Goal: Complete application form

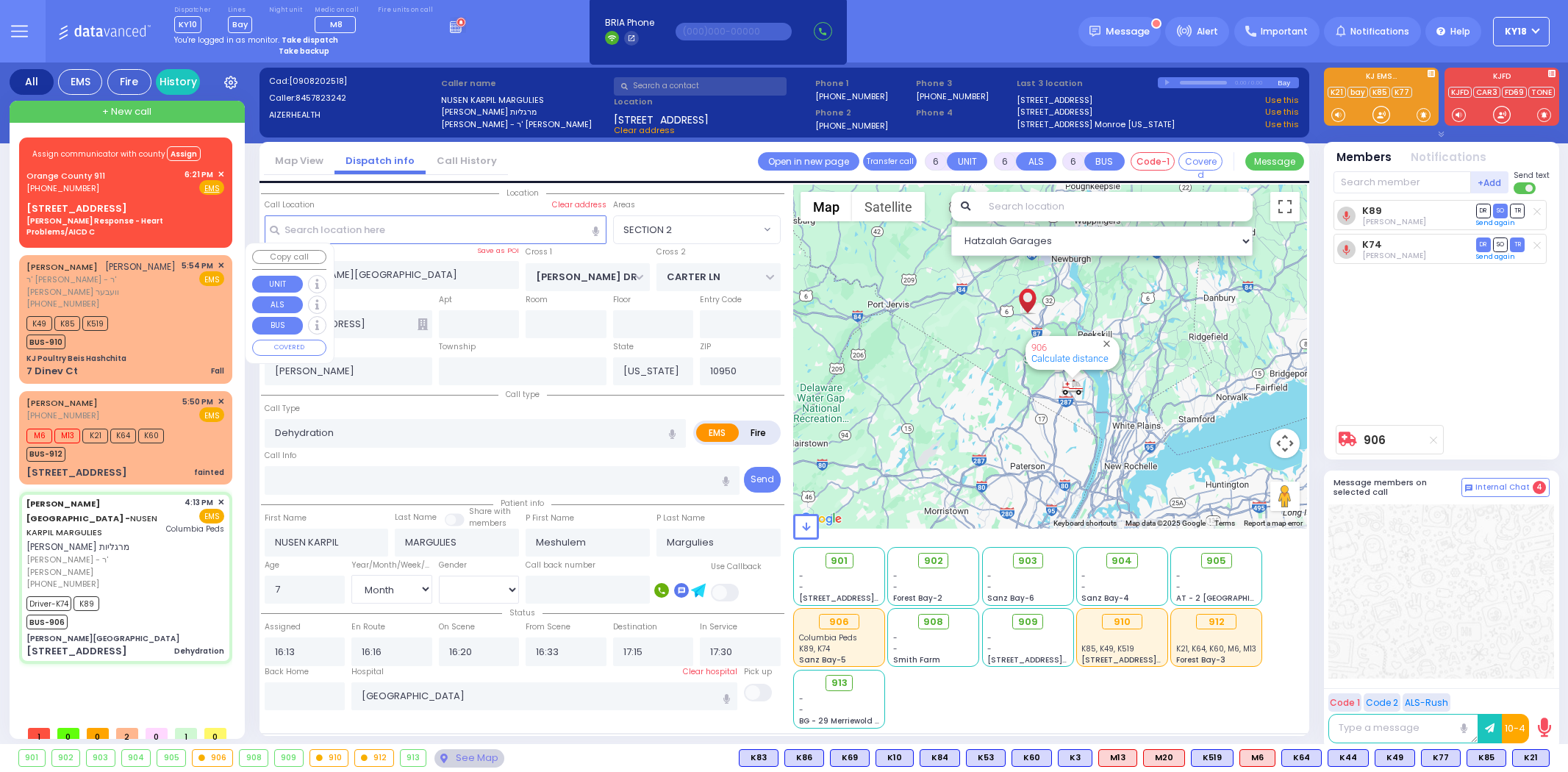
select select "SECTION 2"
select select "Month"
select select "[DEMOGRAPHIC_DATA]"
click at [179, 396] on div "[PERSON_NAME] [PHONE_NUMBER] 5:50 PM ✕ EMS" at bounding box center [125, 410] width 198 height 28
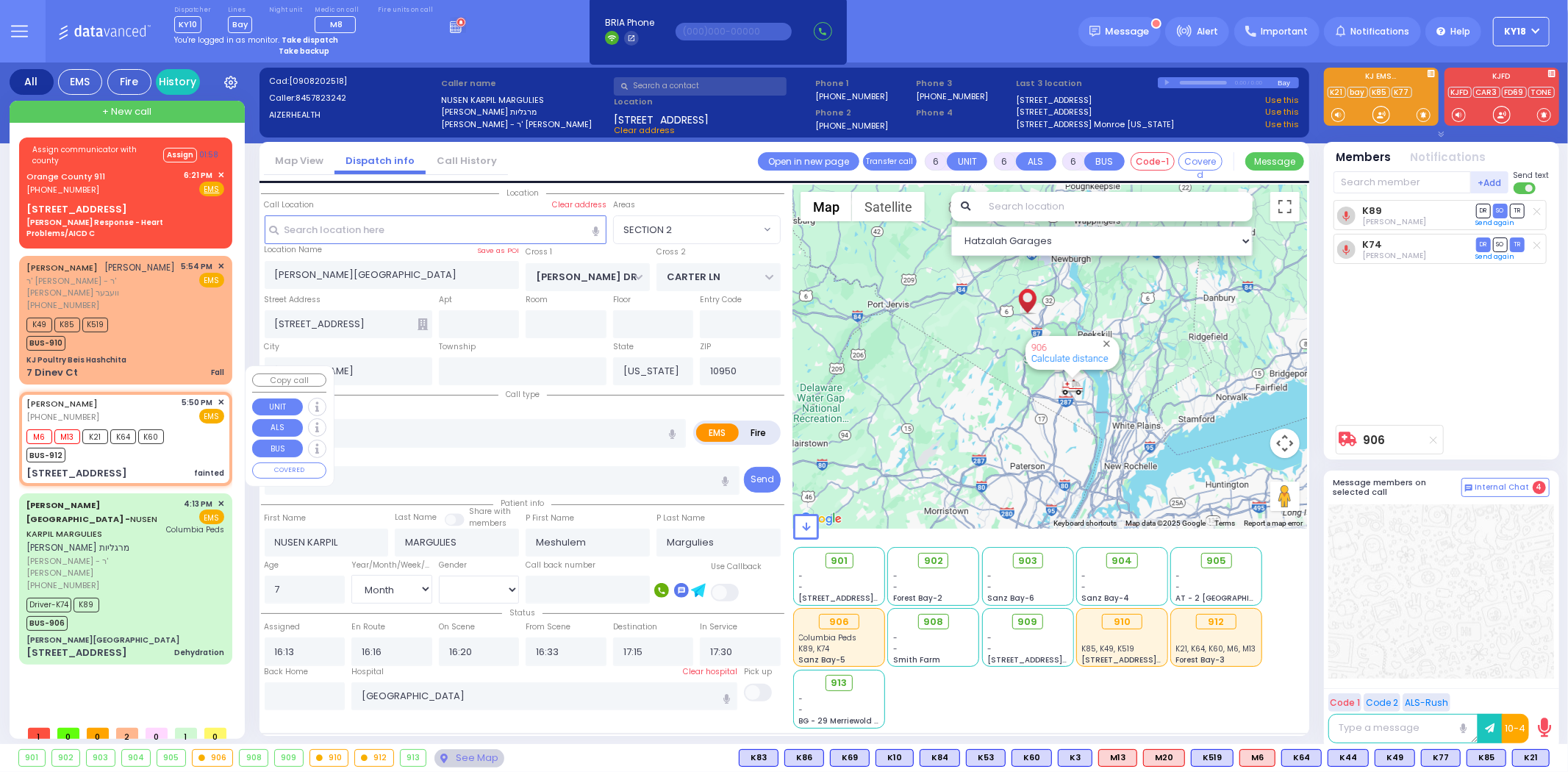
select select
type input "fainted"
radio input "true"
type input "Unknown"
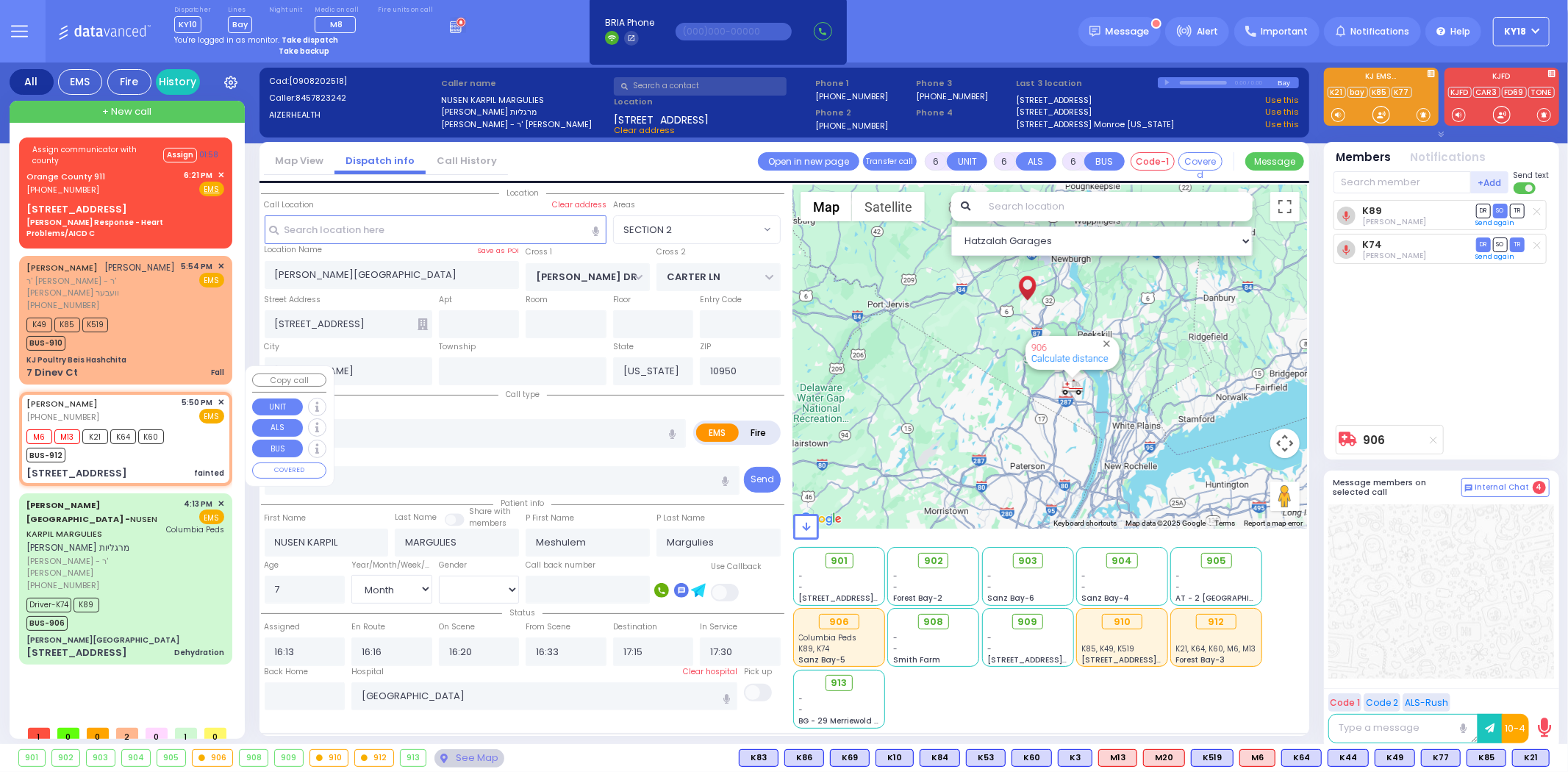
select select "Year"
select select
type input "17:50"
type input "17:52"
type input "CHEVRON RD"
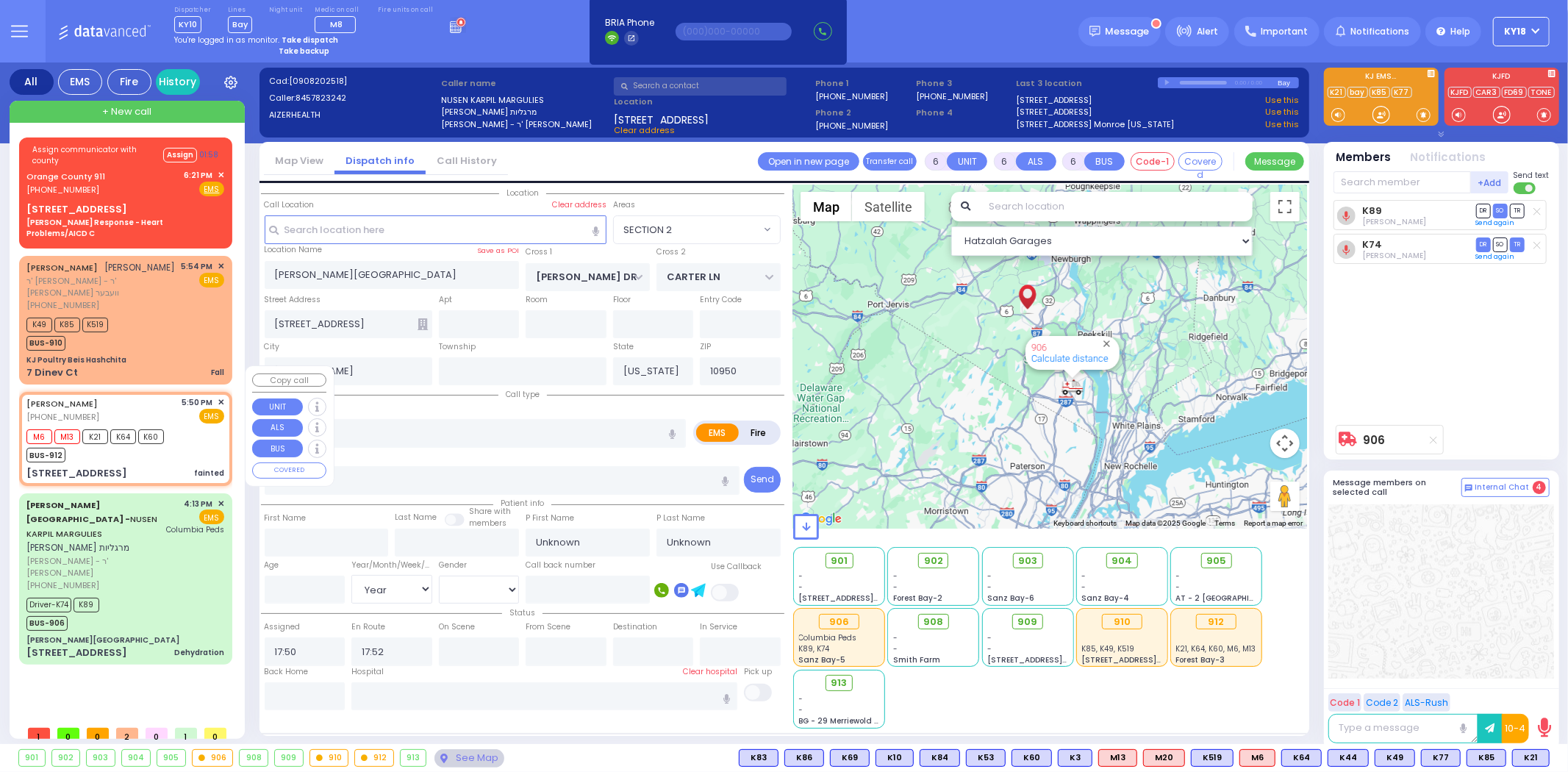
type input "[GEOGRAPHIC_DATA]"
type input "[STREET_ADDRESS]"
type input "202"
type input "Monroe"
select select "SECTION 5"
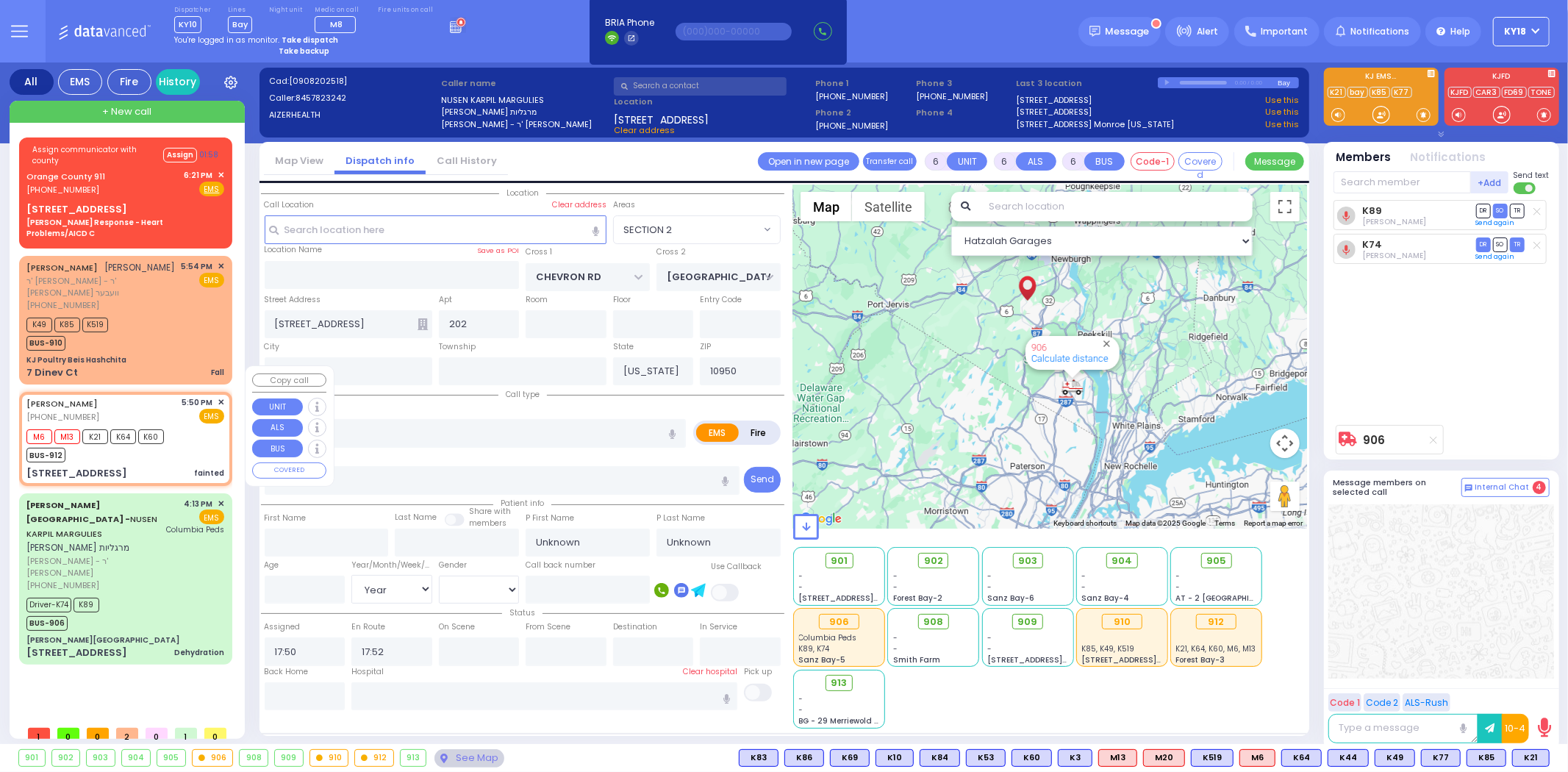
select select "Hatzalah Garages"
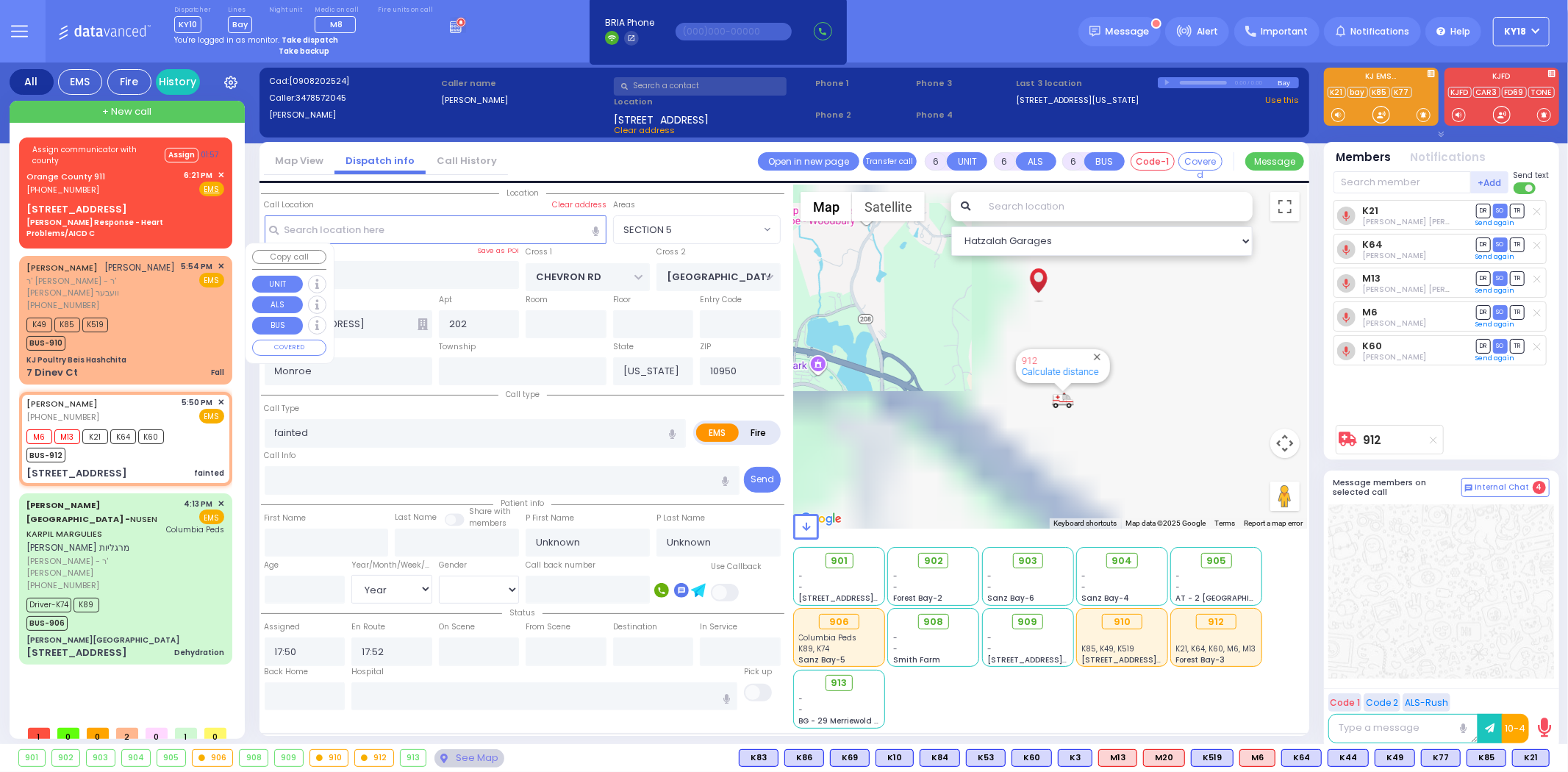
click at [147, 324] on div "[PERSON_NAME] [PERSON_NAME] ר' [PERSON_NAME] - ר' [PERSON_NAME] וועבער [PHONE_N…" at bounding box center [125, 319] width 207 height 123
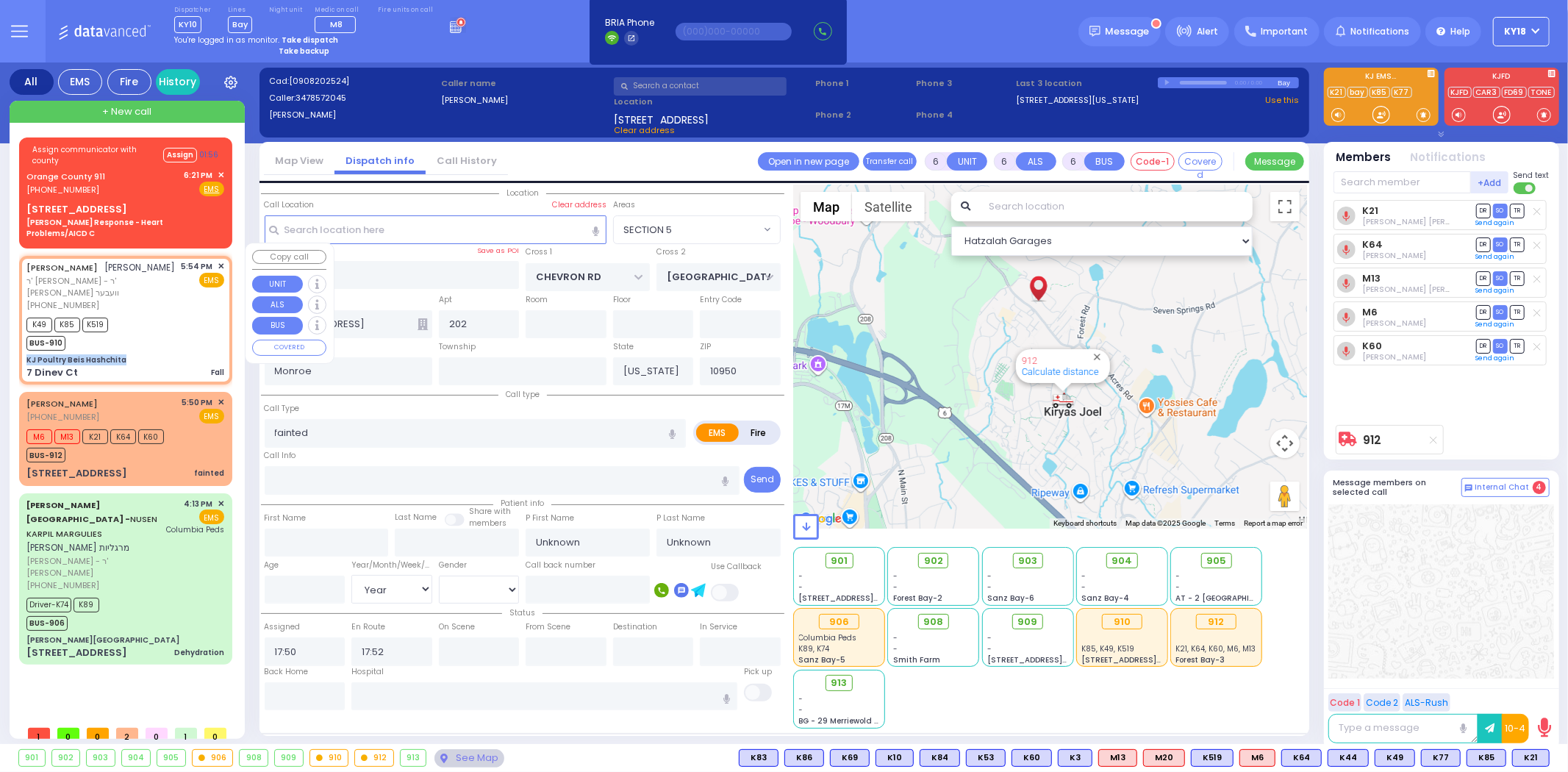
select select
type input "Fall"
radio input "true"
type input "YITZCHOK"
type input "[PERSON_NAME]"
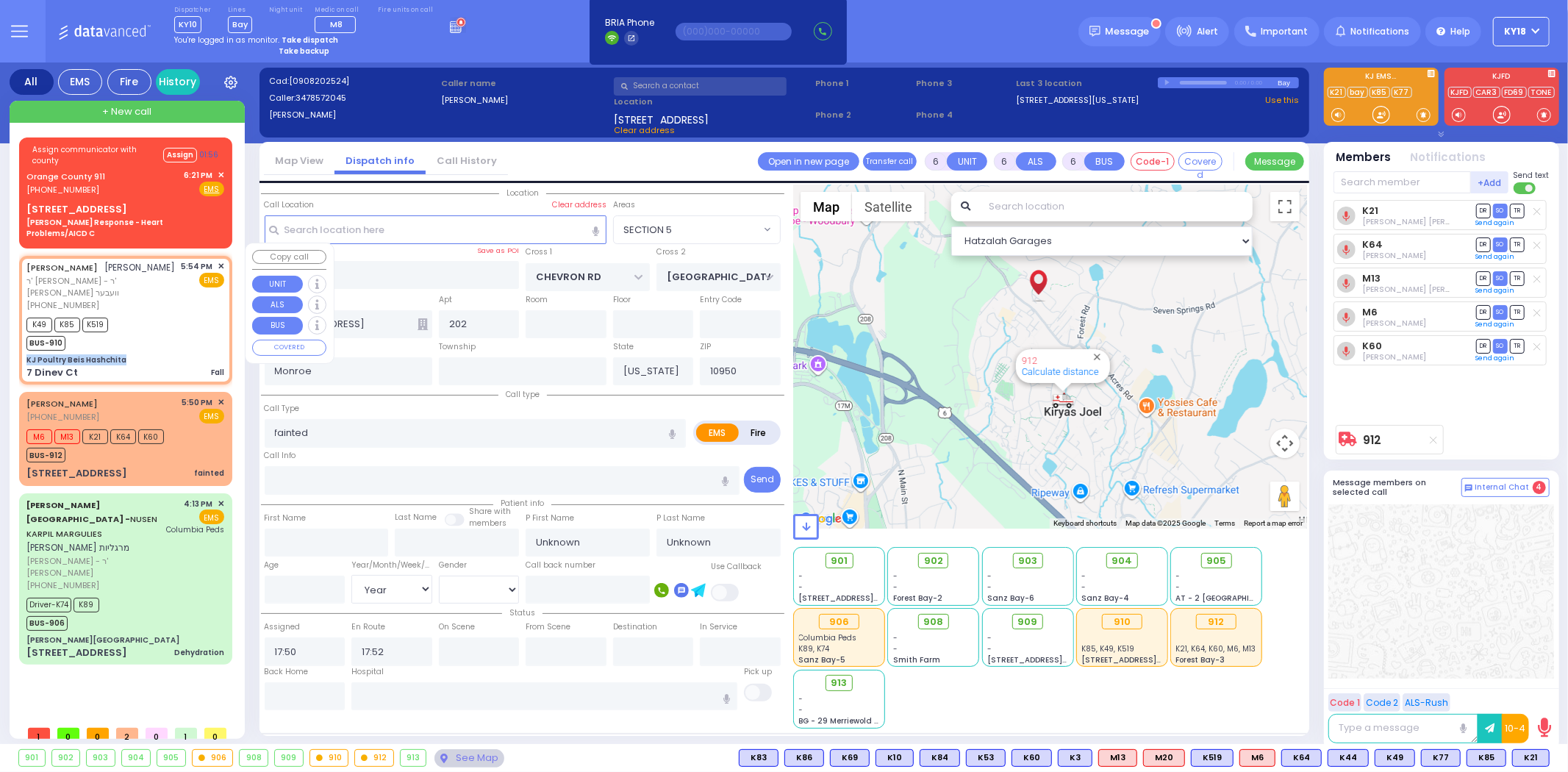
select select "Year"
type input "17:54"
type input "17:56"
type input "KJ Poultry Beis Hashchita"
type input "DINEV RD"
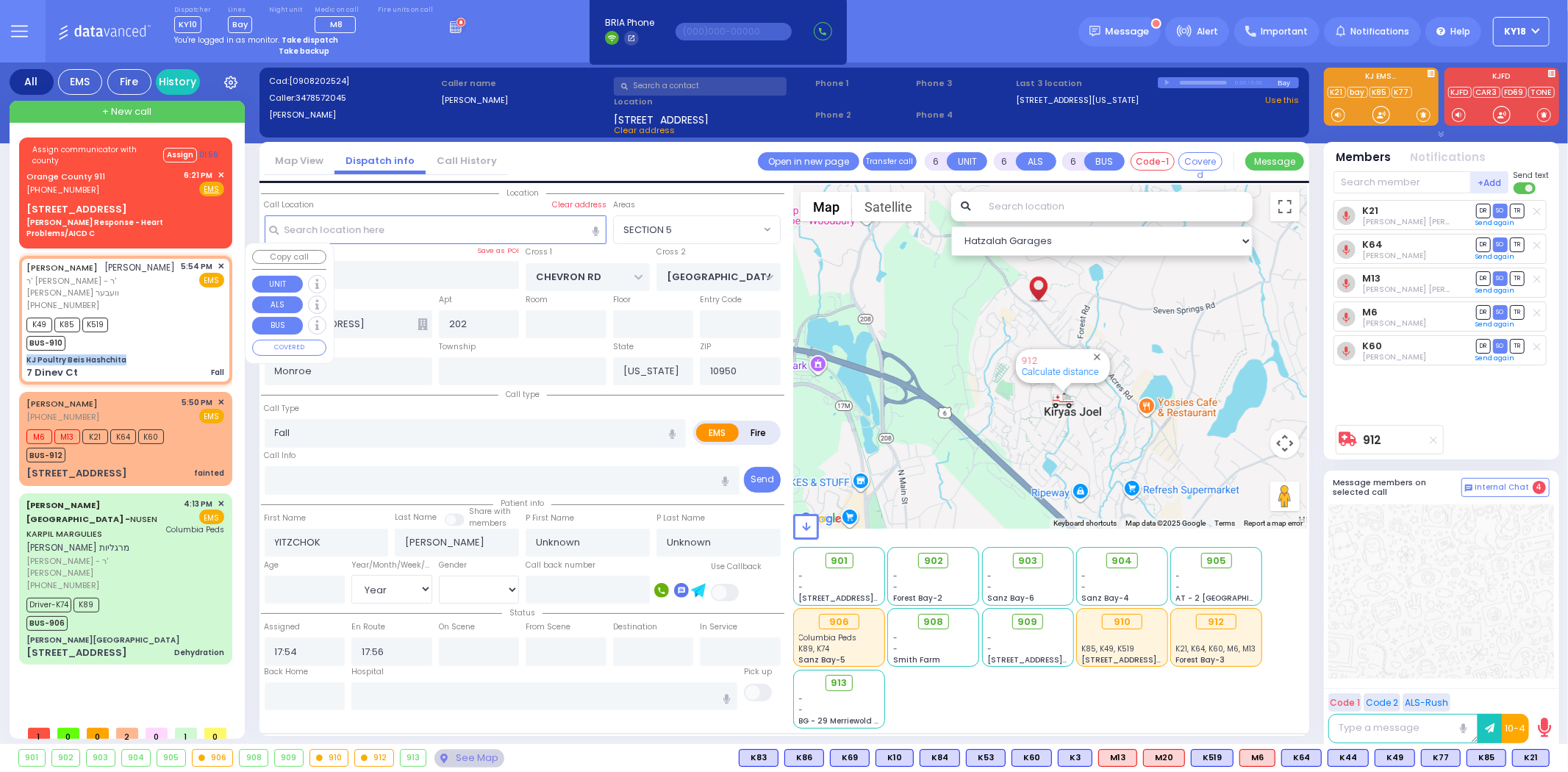
type input "7 Dinev Ct"
select select "BEIRECH MOSHE"
select select "Hatzalah Garages"
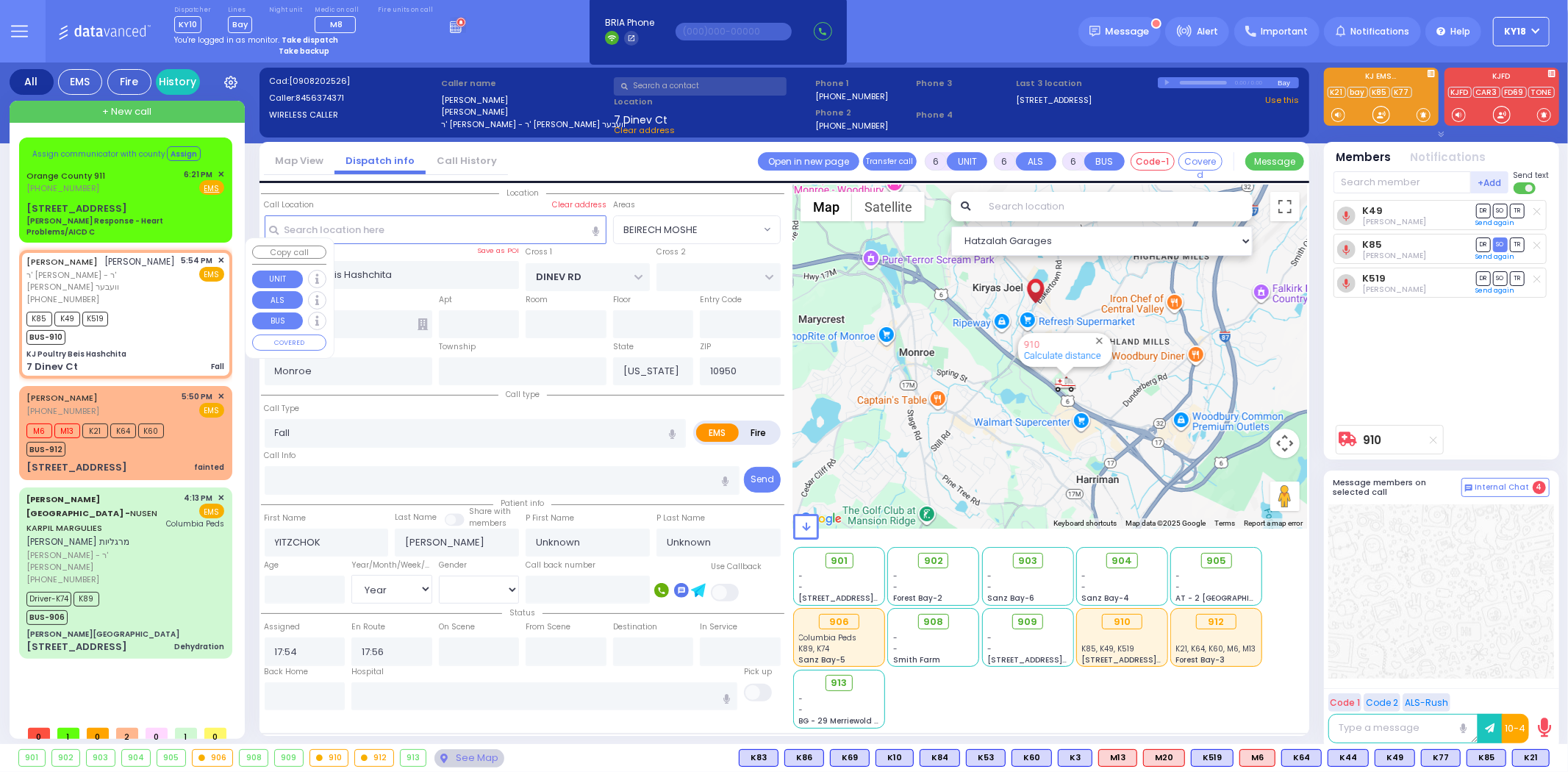
select select
radio input "true"
select select "Year"
select select "Hatzalah Garages"
select select "BEIRECH MOSHE"
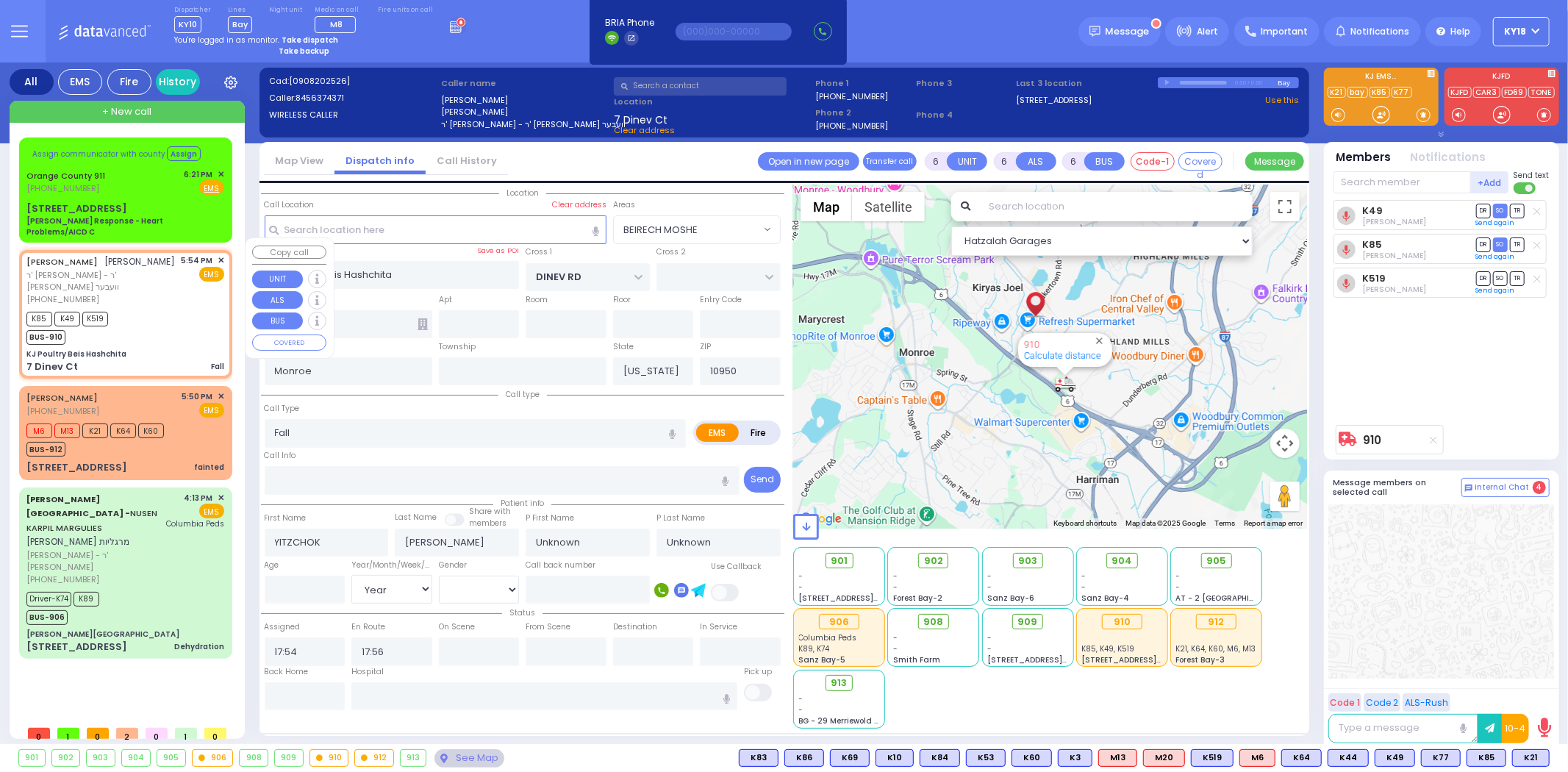
select select
radio input "true"
select select "Year"
select select "Hatzalah Garages"
select select "BEIRECH MOSHE"
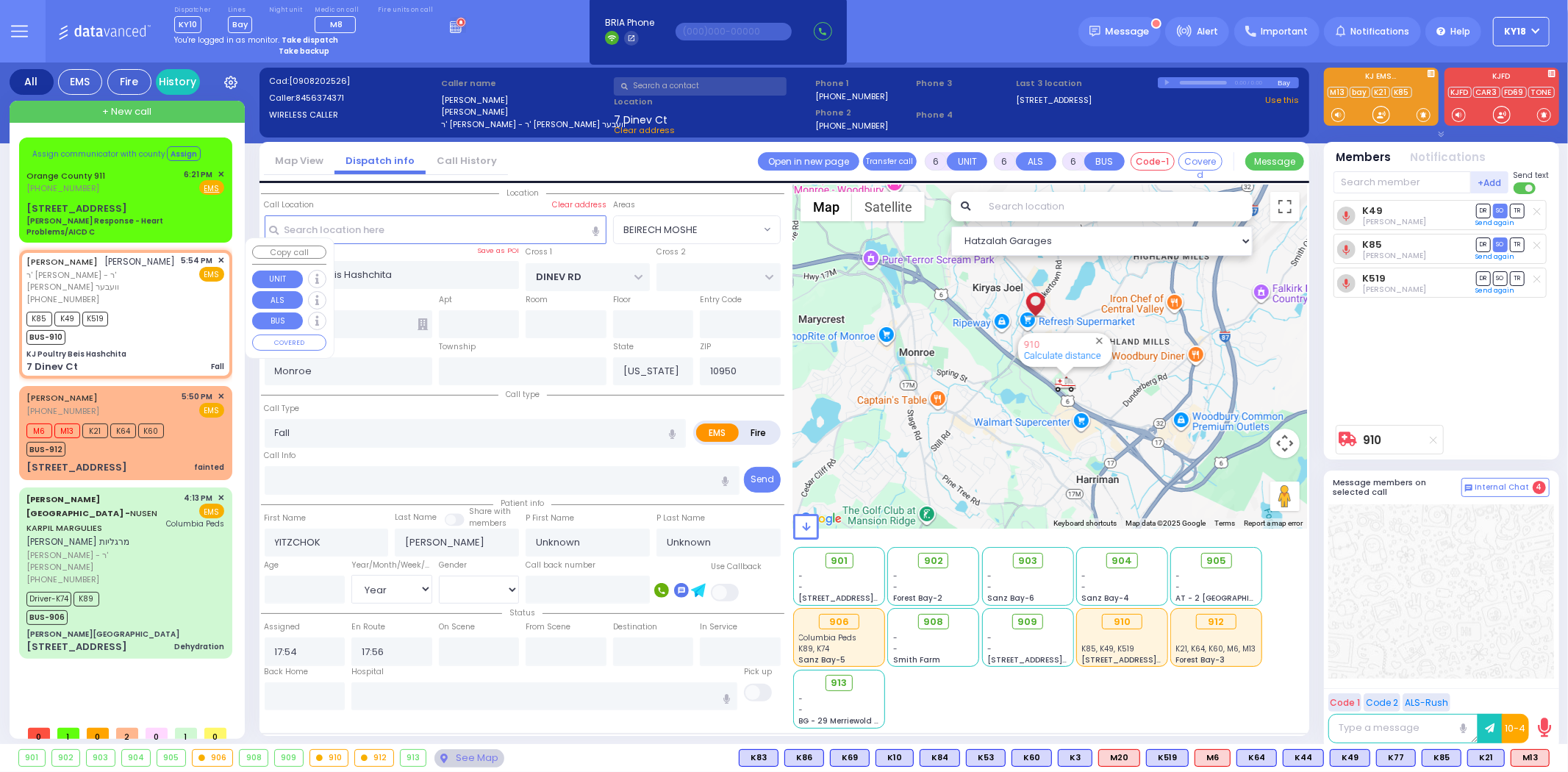
select select
radio input "true"
select select "Year"
select select "Hatzalah Garages"
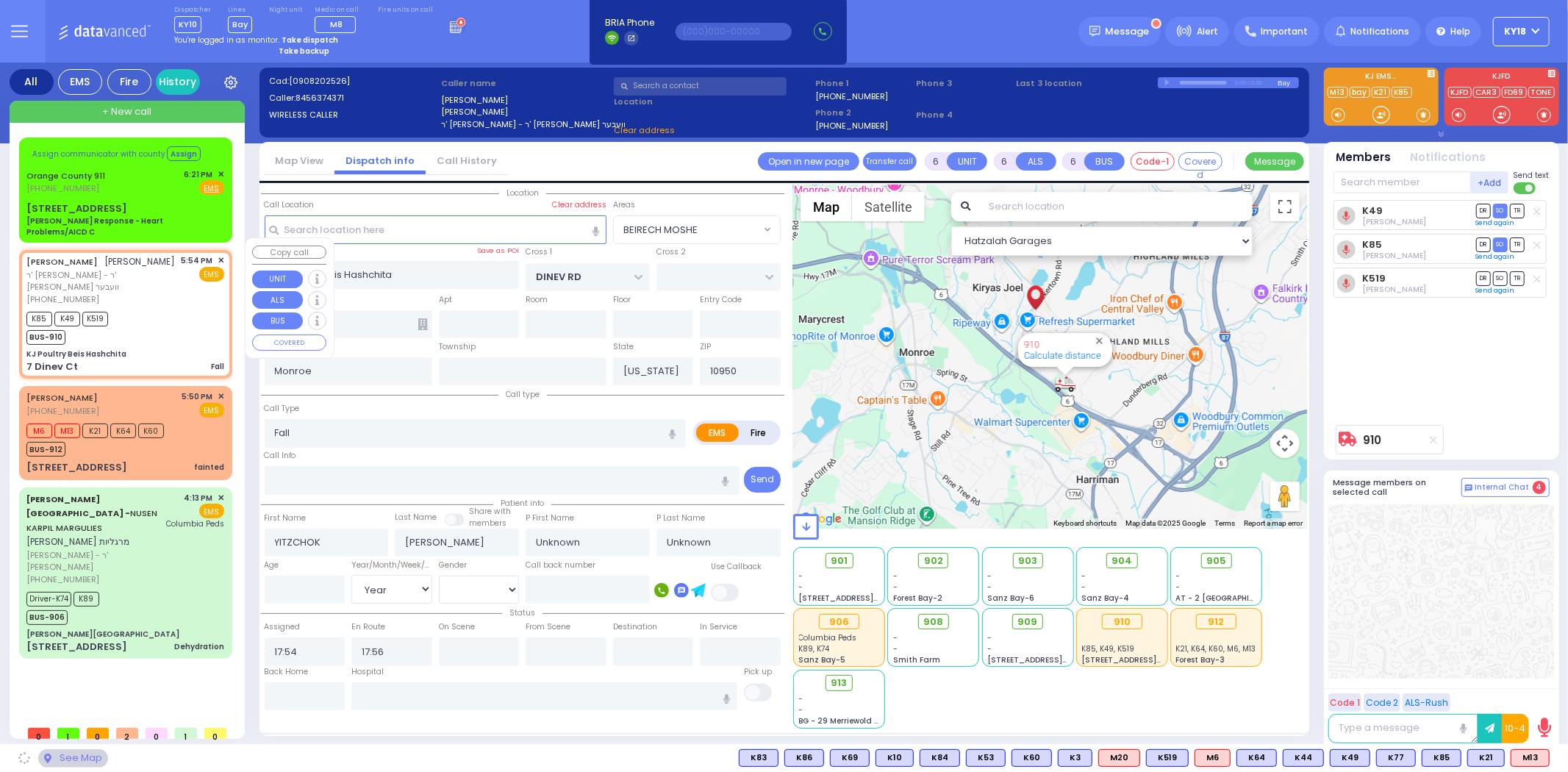
select select "BEIRECH MOSHE"
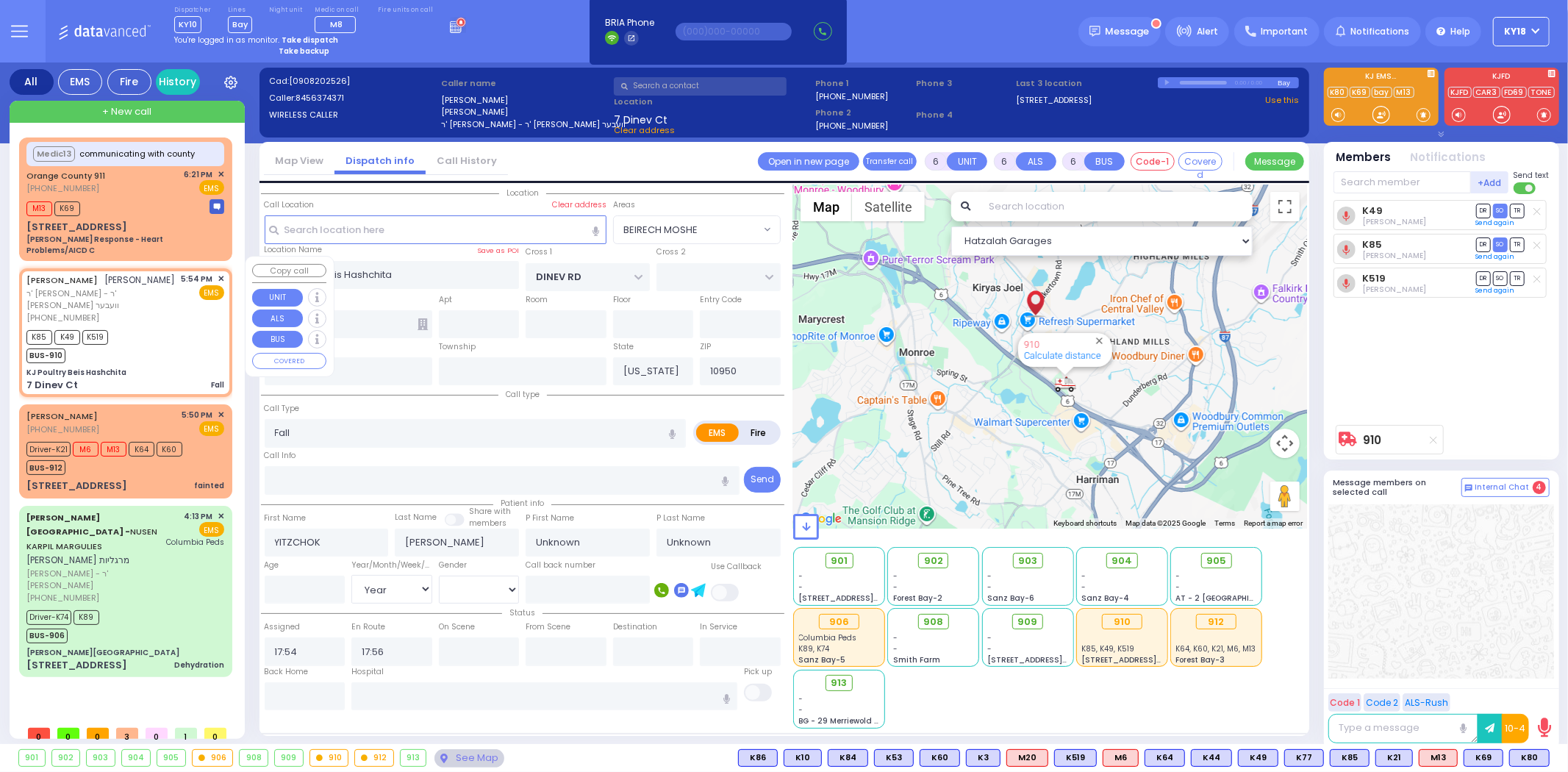
select select
radio input "true"
select select "Year"
select select "Hatzalah Garages"
select select "BEIRECH MOSHE"
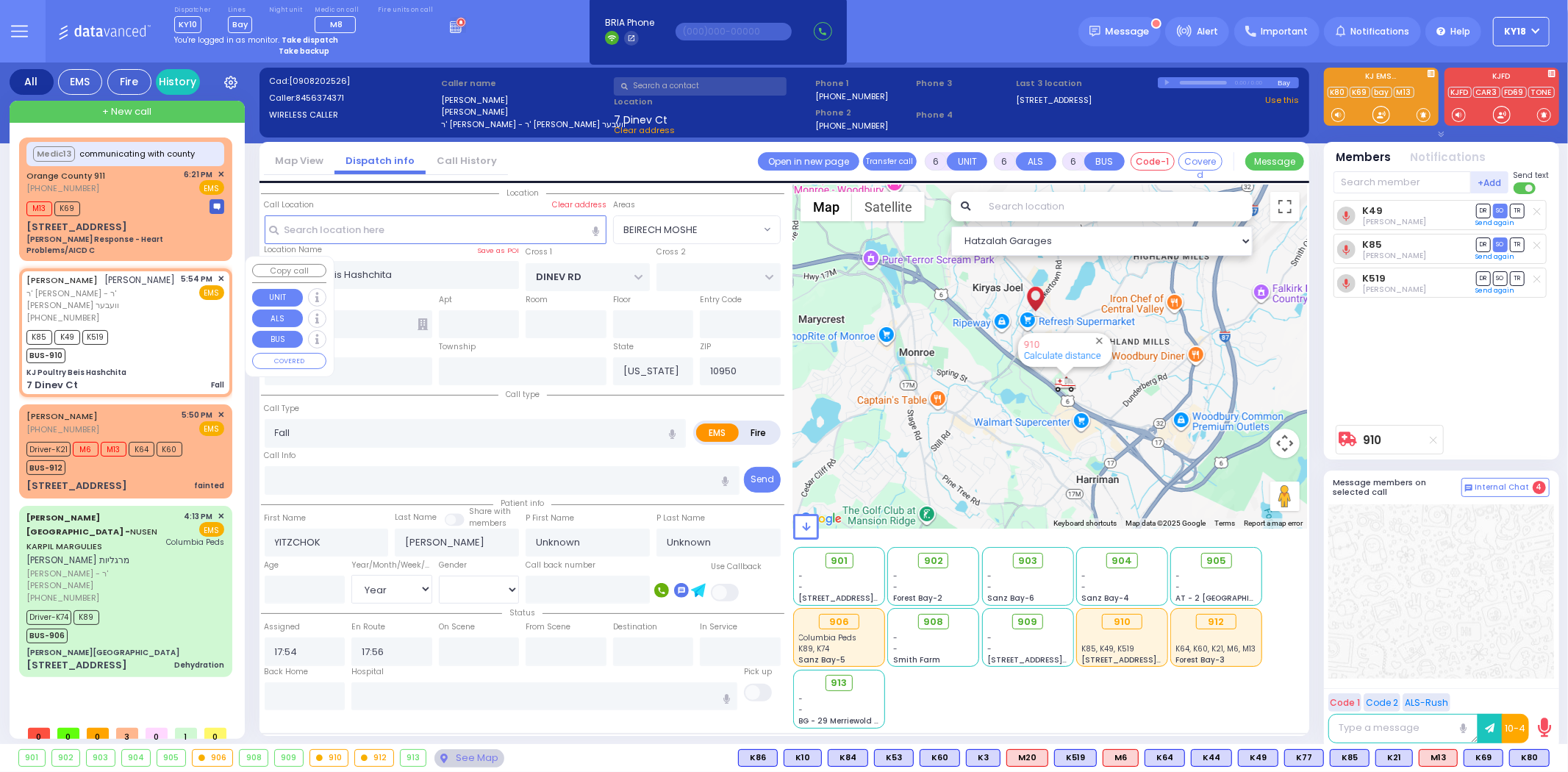
select select
radio input "true"
select select "Year"
select select "Hatzalah Garages"
select select "BEIRECH MOSHE"
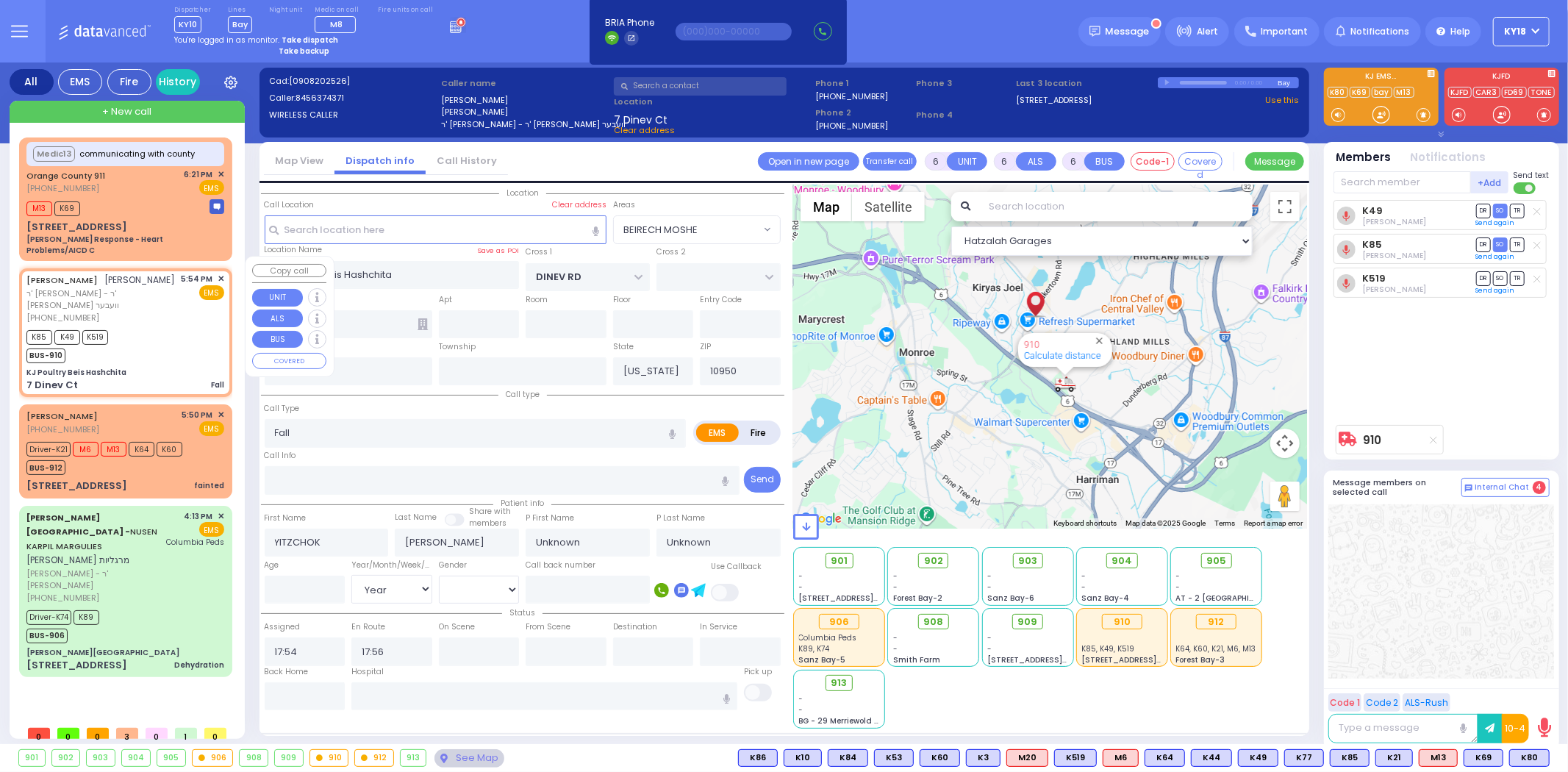
select select
radio input "true"
select select "Year"
select select "Hatzalah Garages"
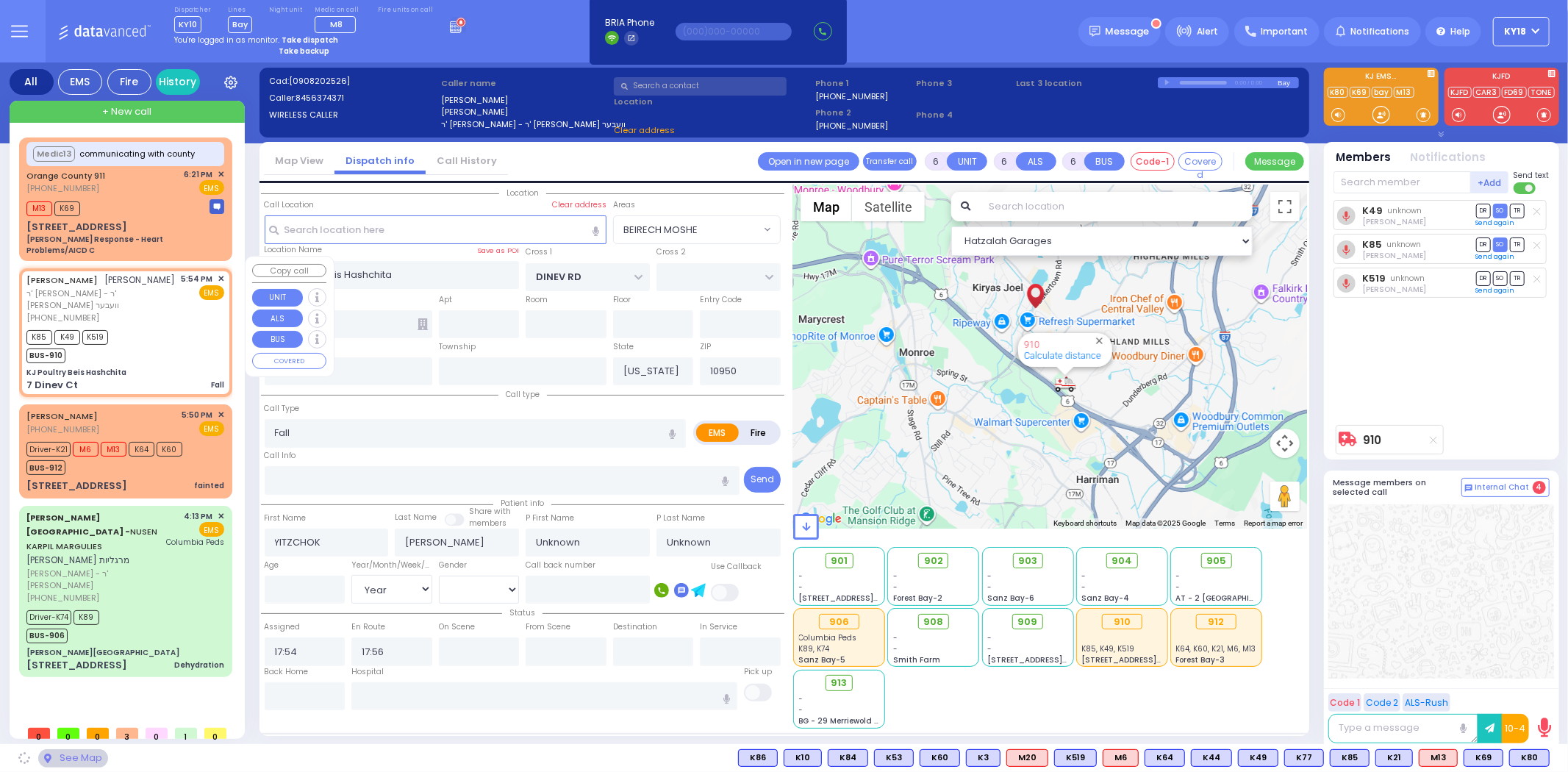
select select "BEIRECH MOSHE"
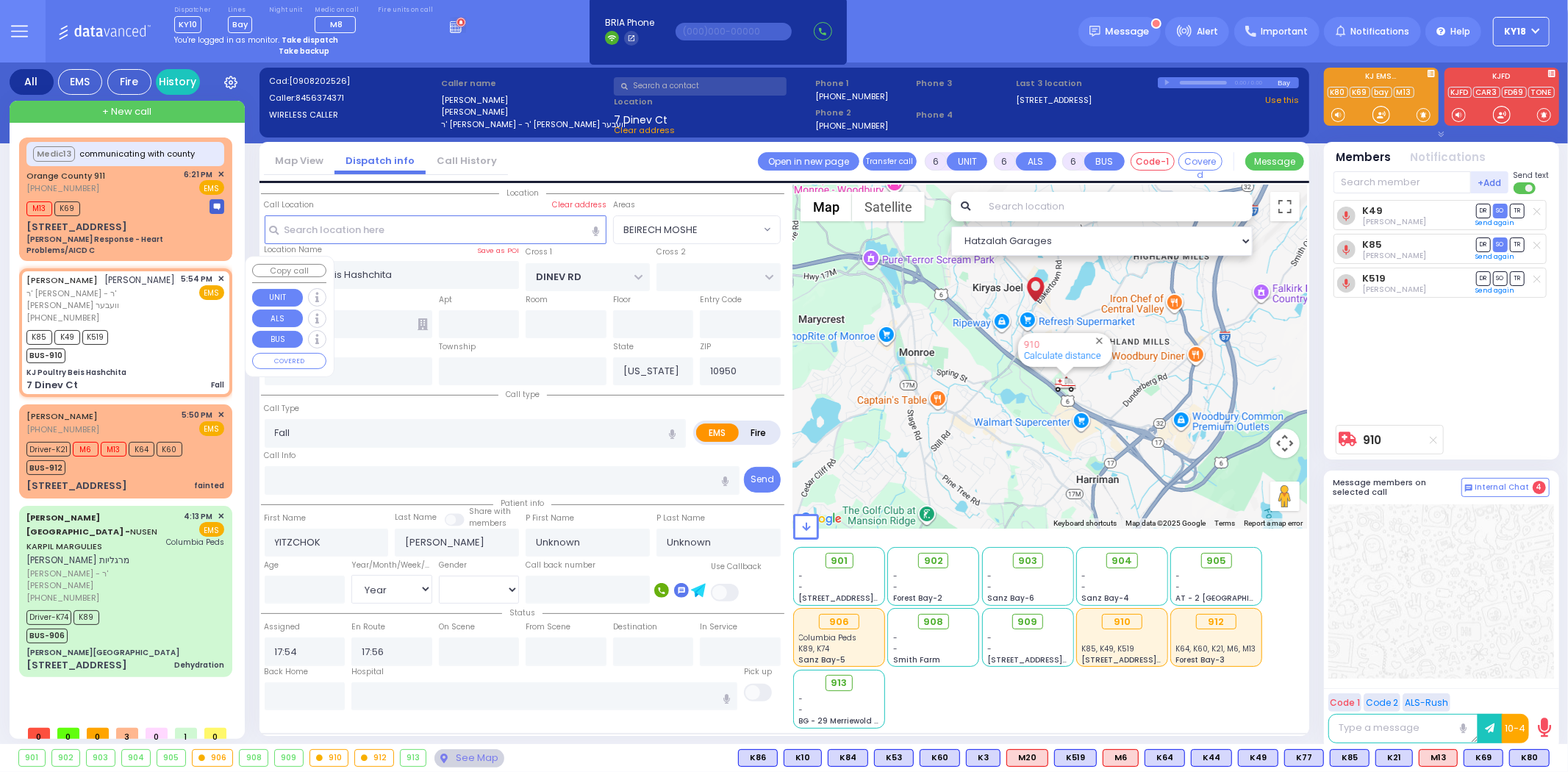
select select
radio input "true"
select select "Year"
select select "Hatzalah Garages"
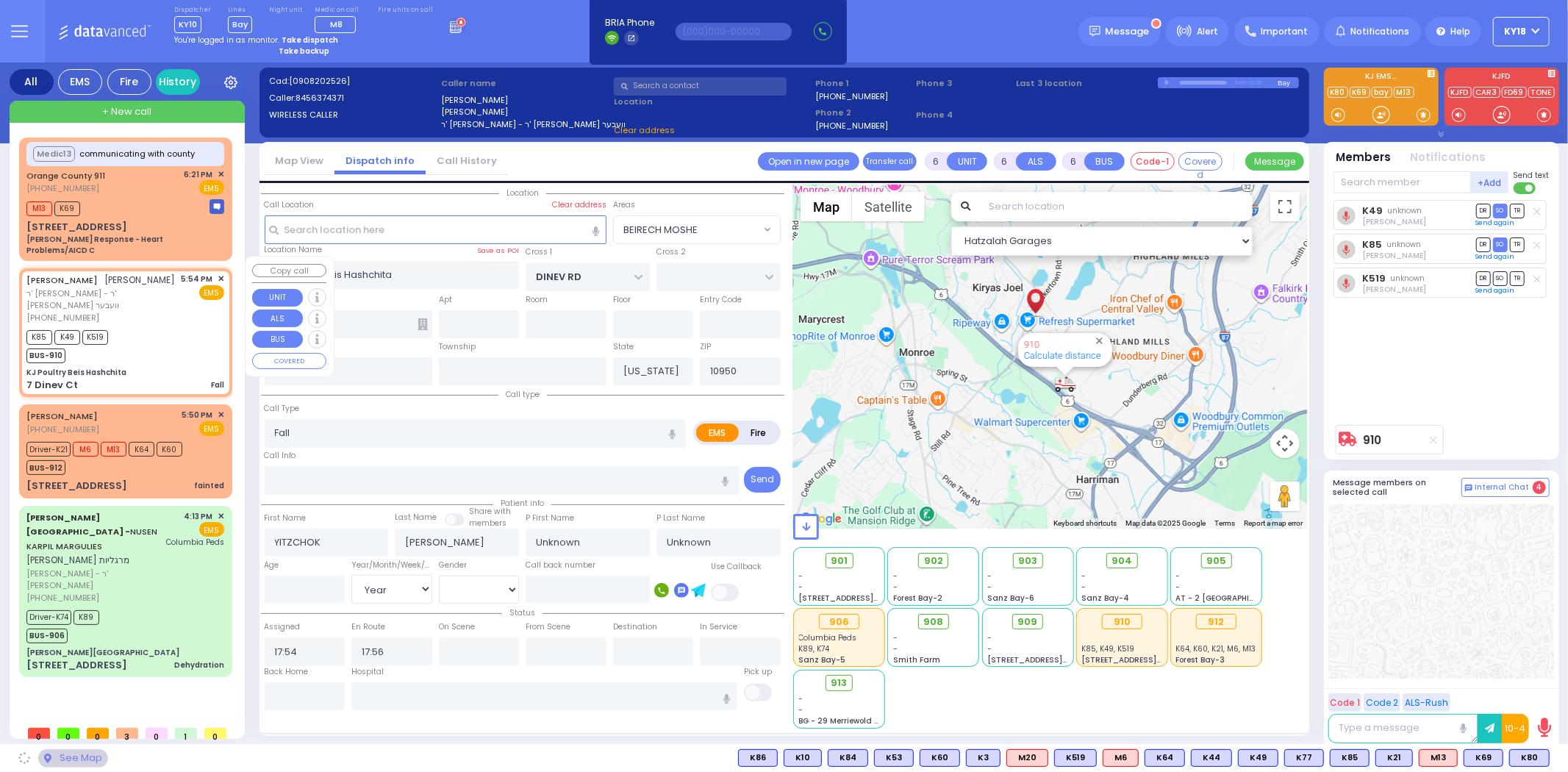
select select "BEIRECH MOSHE"
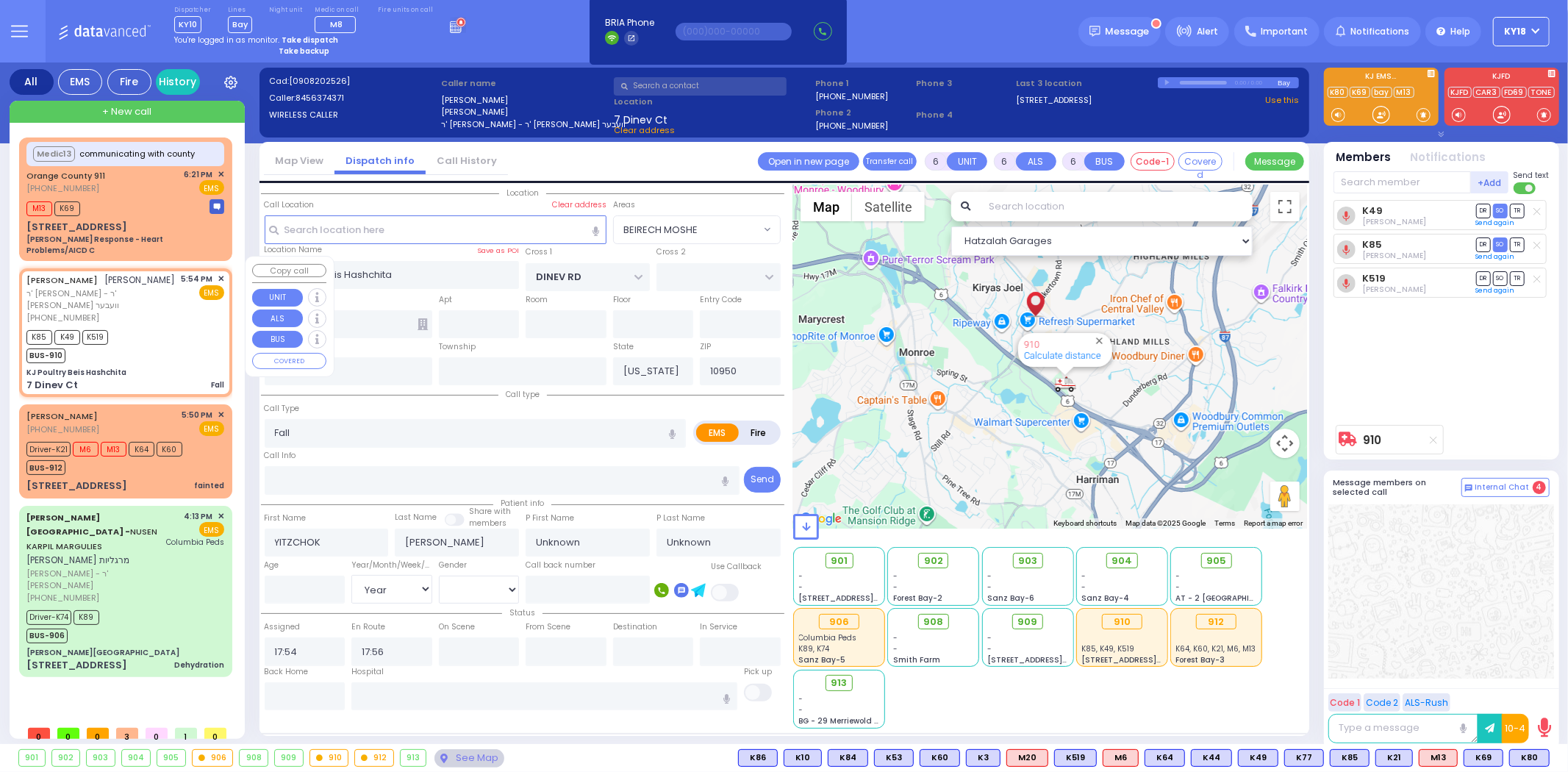
select select
radio input "true"
select select "Year"
select select "Hatzalah Garages"
select select "BEIRECH MOSHE"
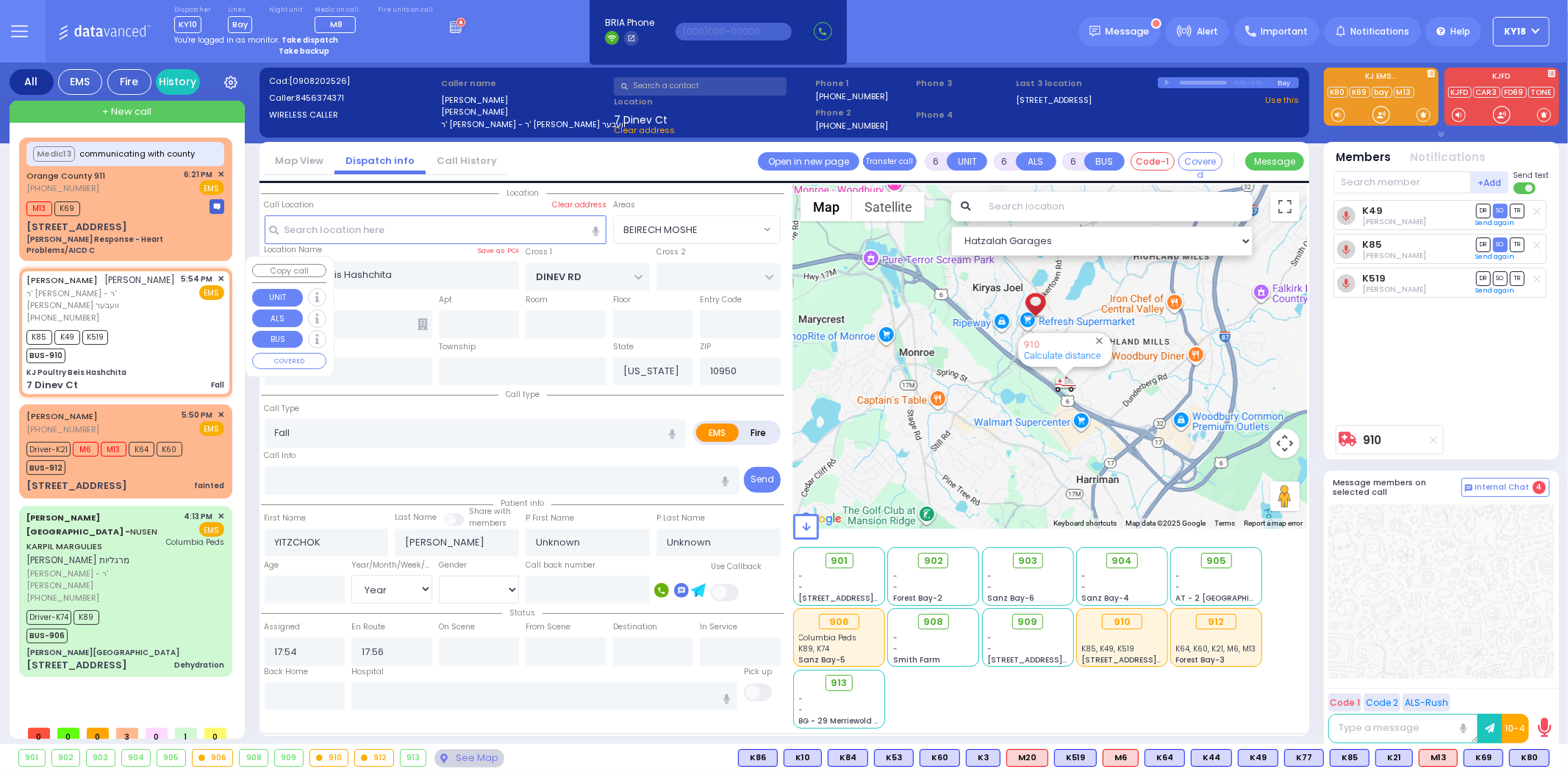
select select
radio input "true"
select select "Year"
select select "BEIRECH MOSHE"
select select "Hatzalah Garages"
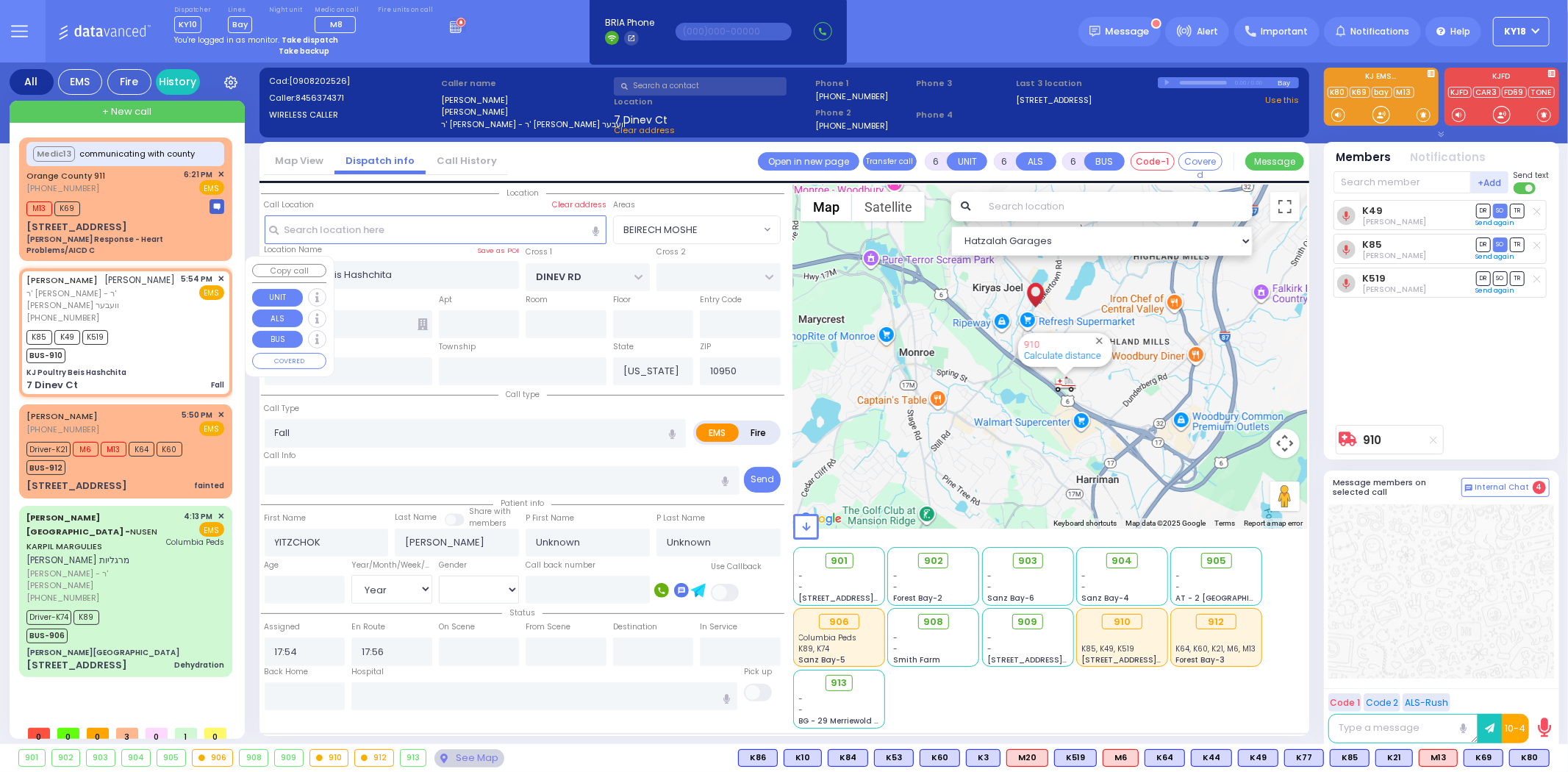
select select
radio input "true"
select select "Year"
select select "Hatzalah Garages"
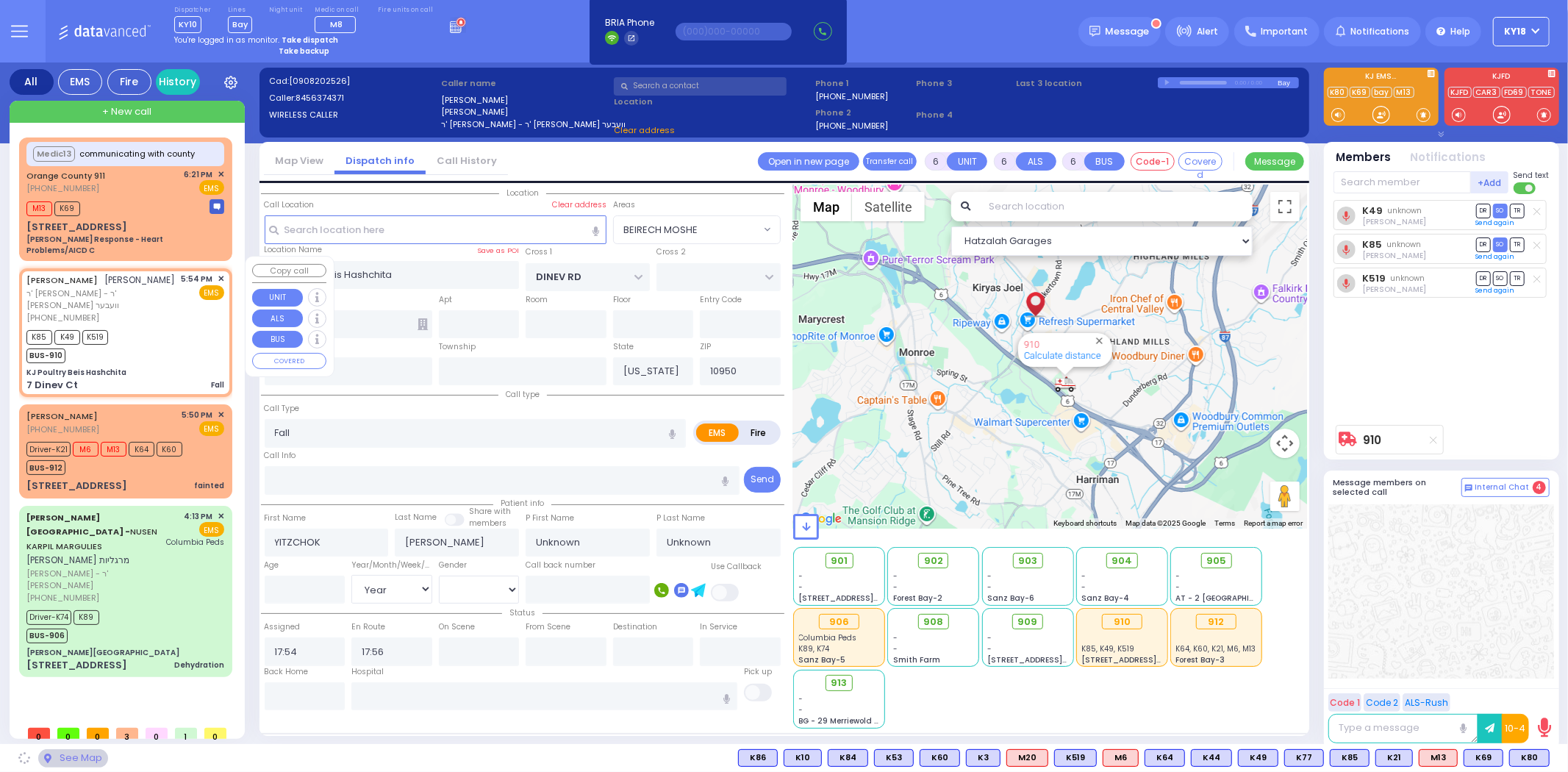
select select "BEIRECH MOSHE"
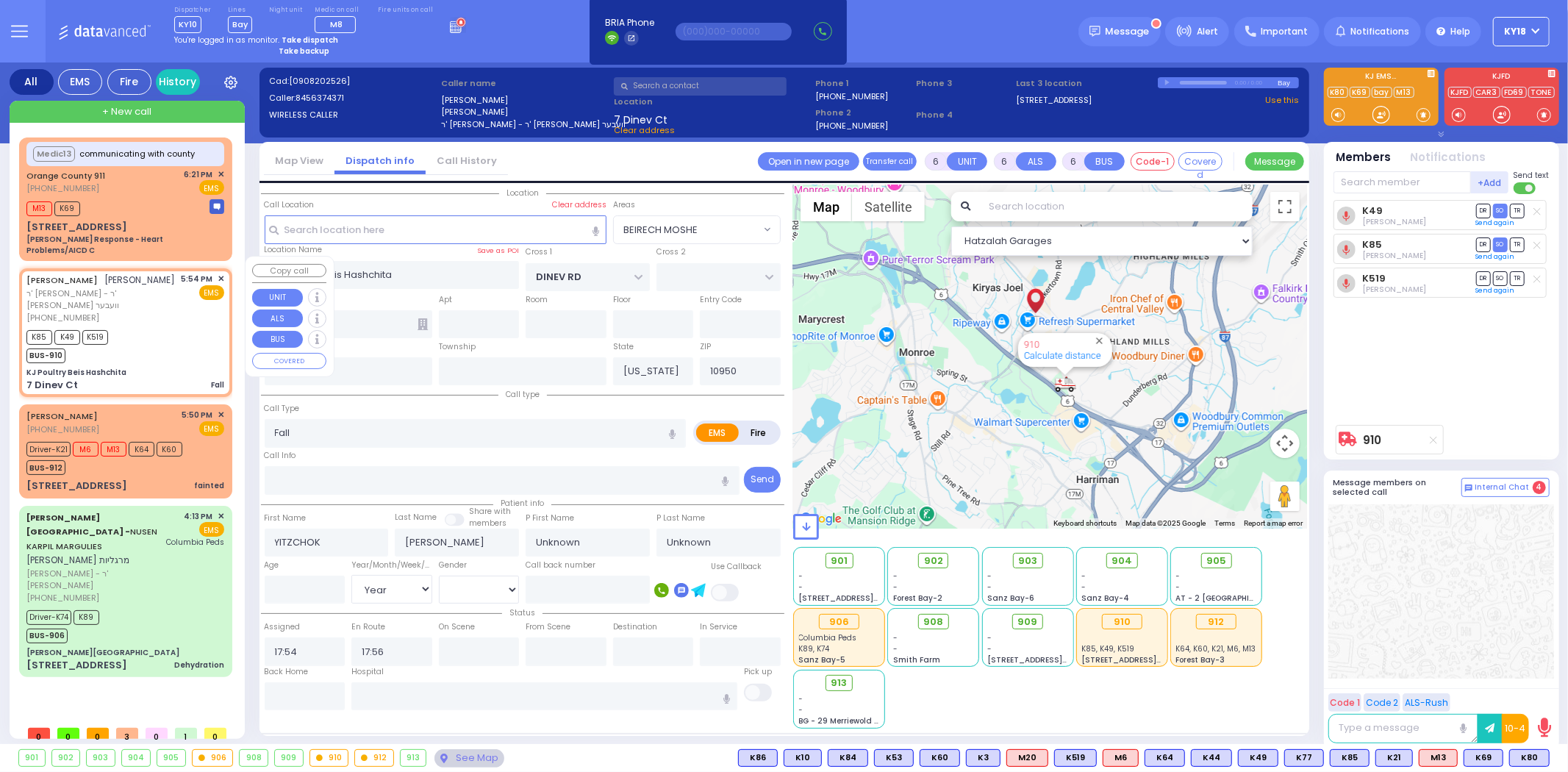
select select
radio input "true"
select select "Year"
select select "Hatzalah Garages"
select select
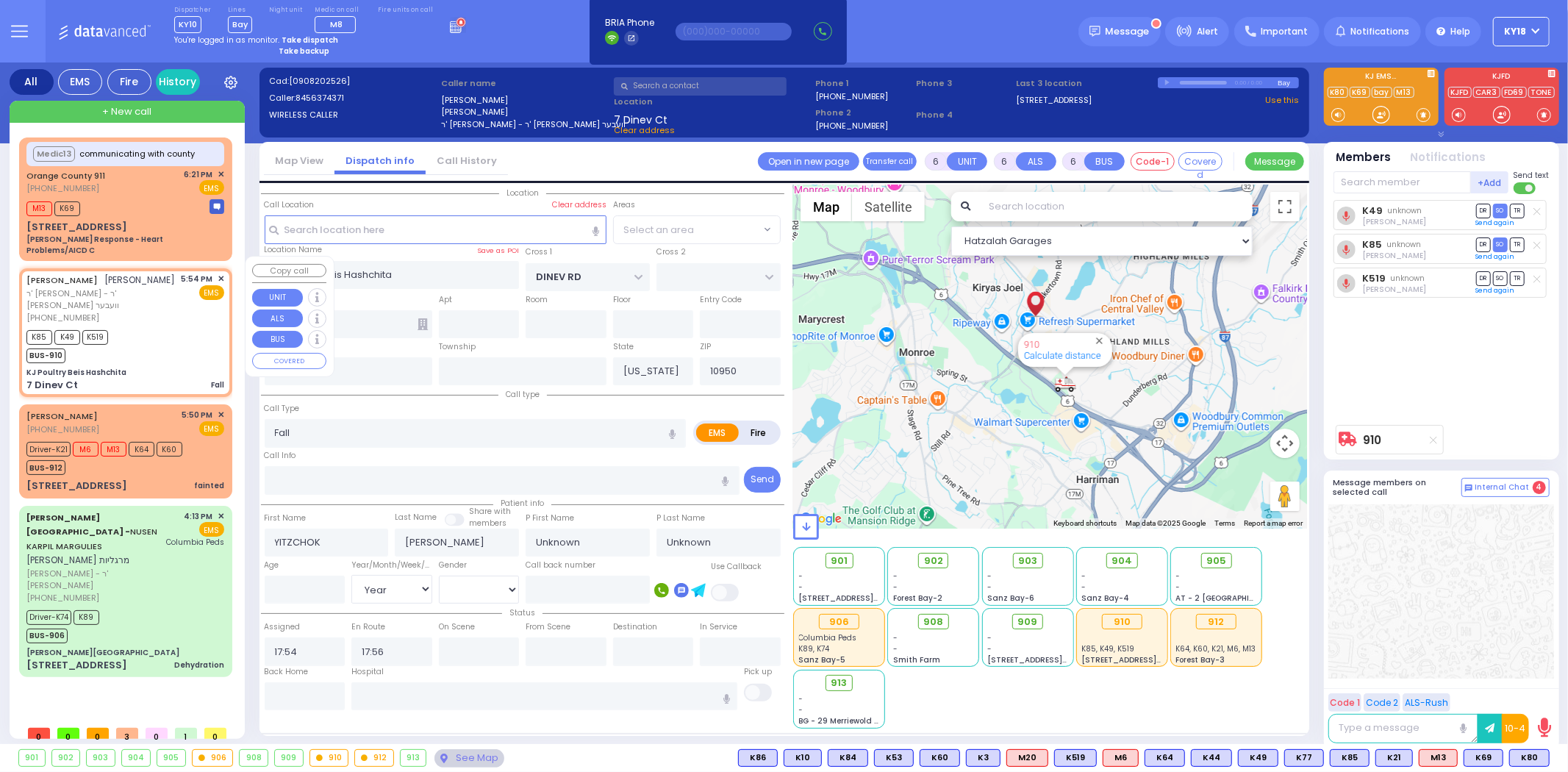
radio input "true"
select select "Year"
select select "BEIRECH MOSHE"
select select "Hatzalah Garages"
select select "BEIRECH MOSHE"
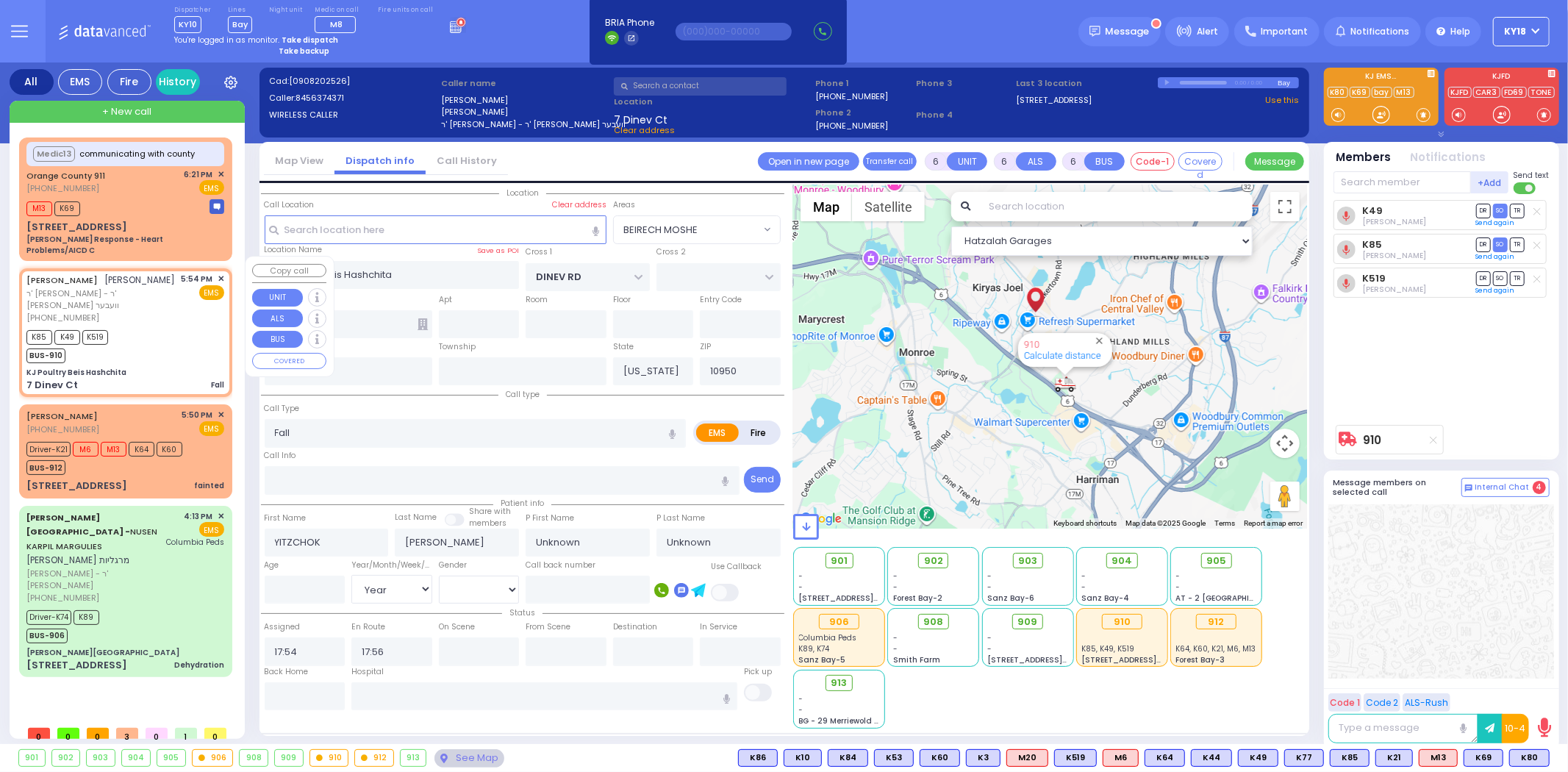
select select
radio input "true"
select select "Year"
select select "Hatzalah Garages"
select select "BEIRECH MOSHE"
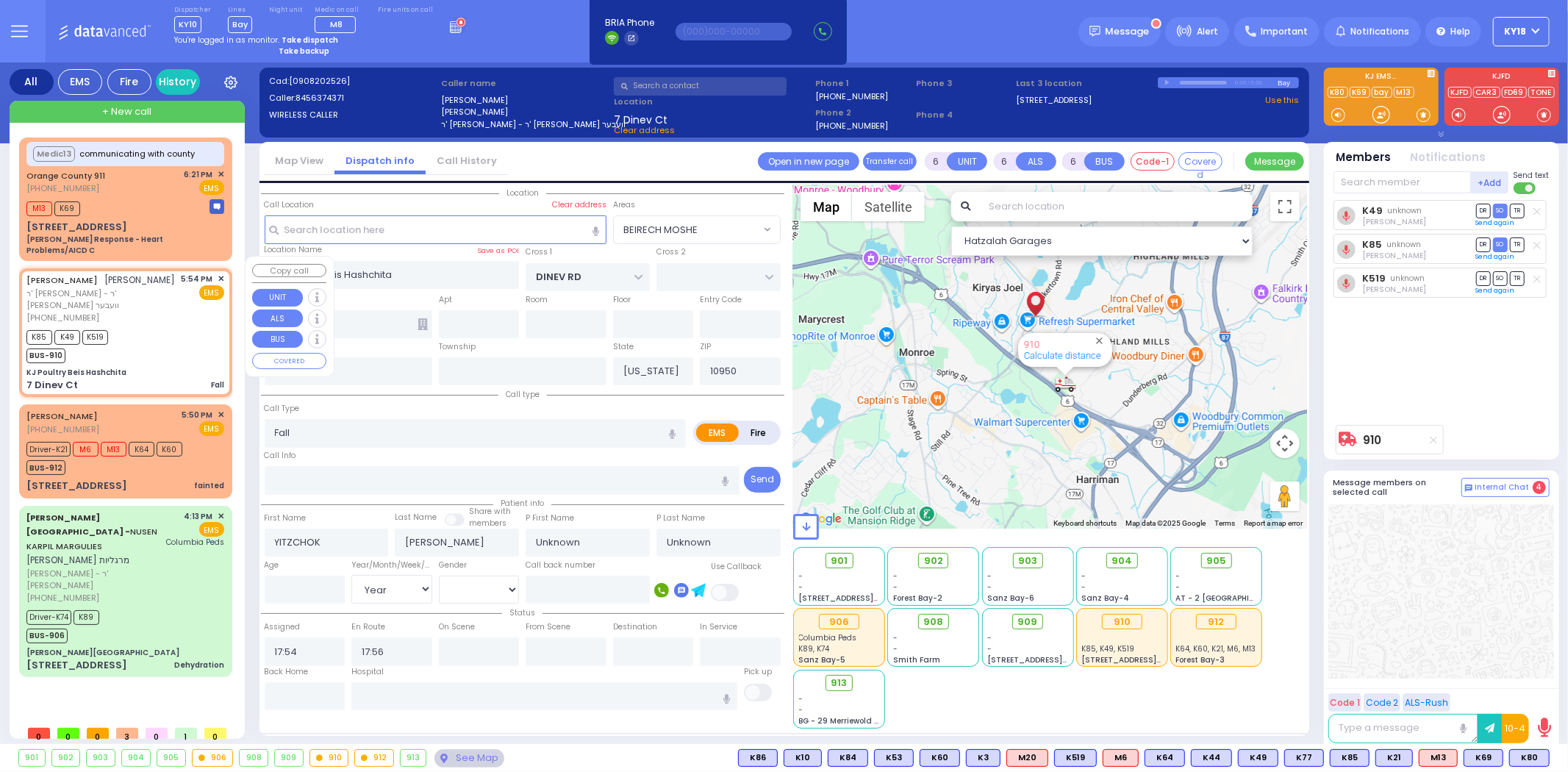
select select
radio input "true"
select select "Year"
select select "Hatzalah Garages"
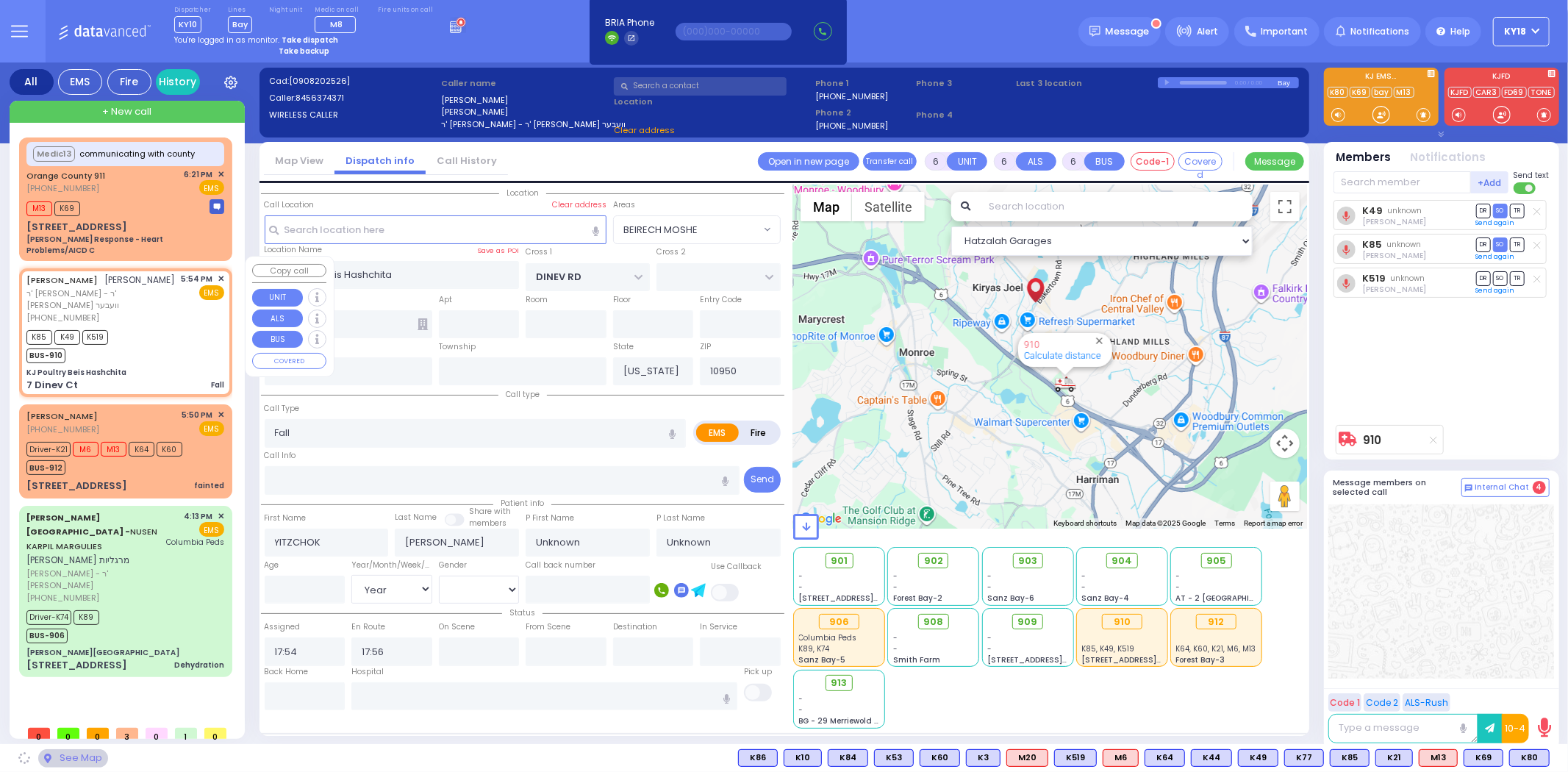
select select "BEIRECH MOSHE"
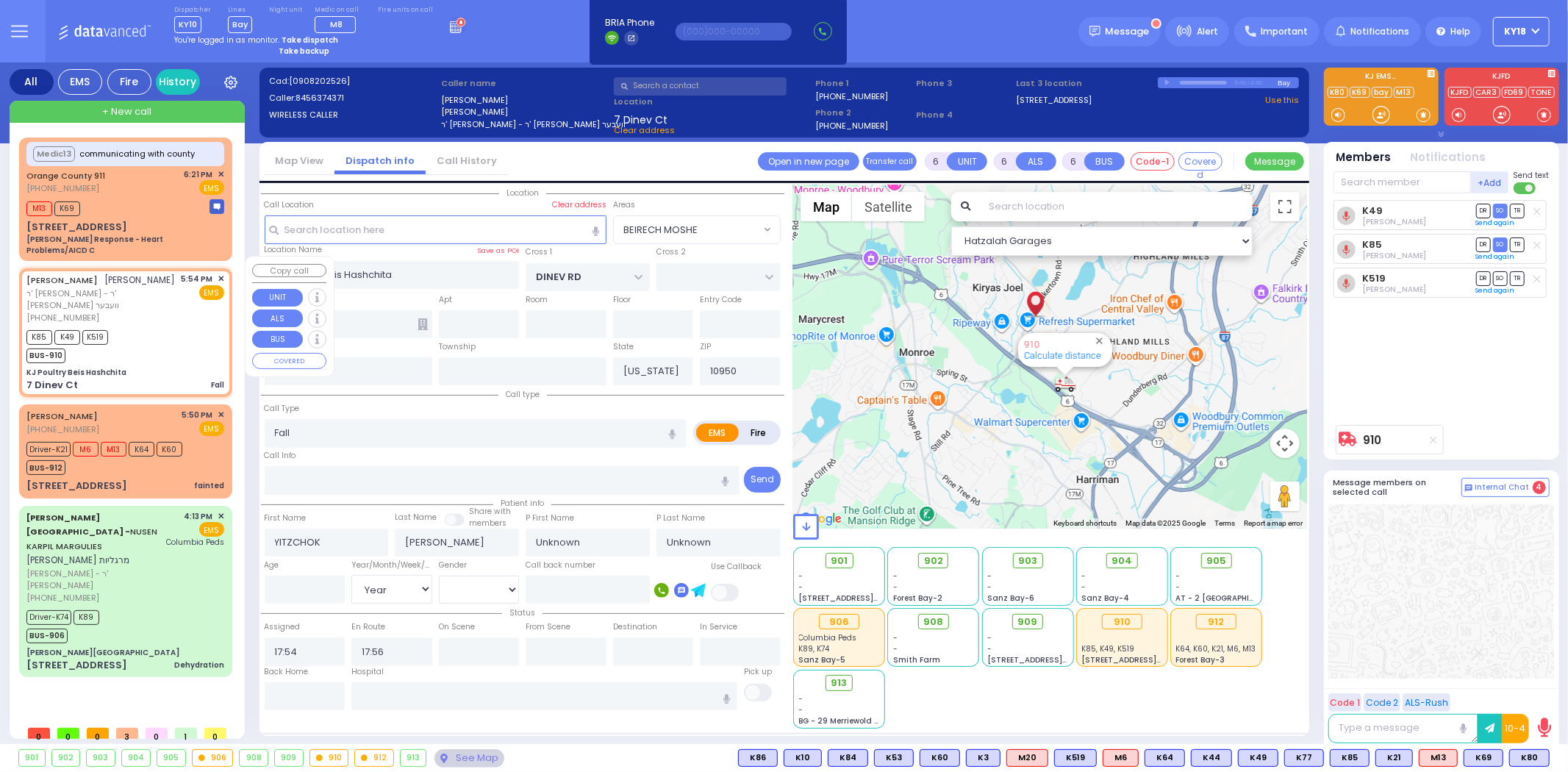
select select
radio input "true"
select select "Year"
select select "Hatzalah Garages"
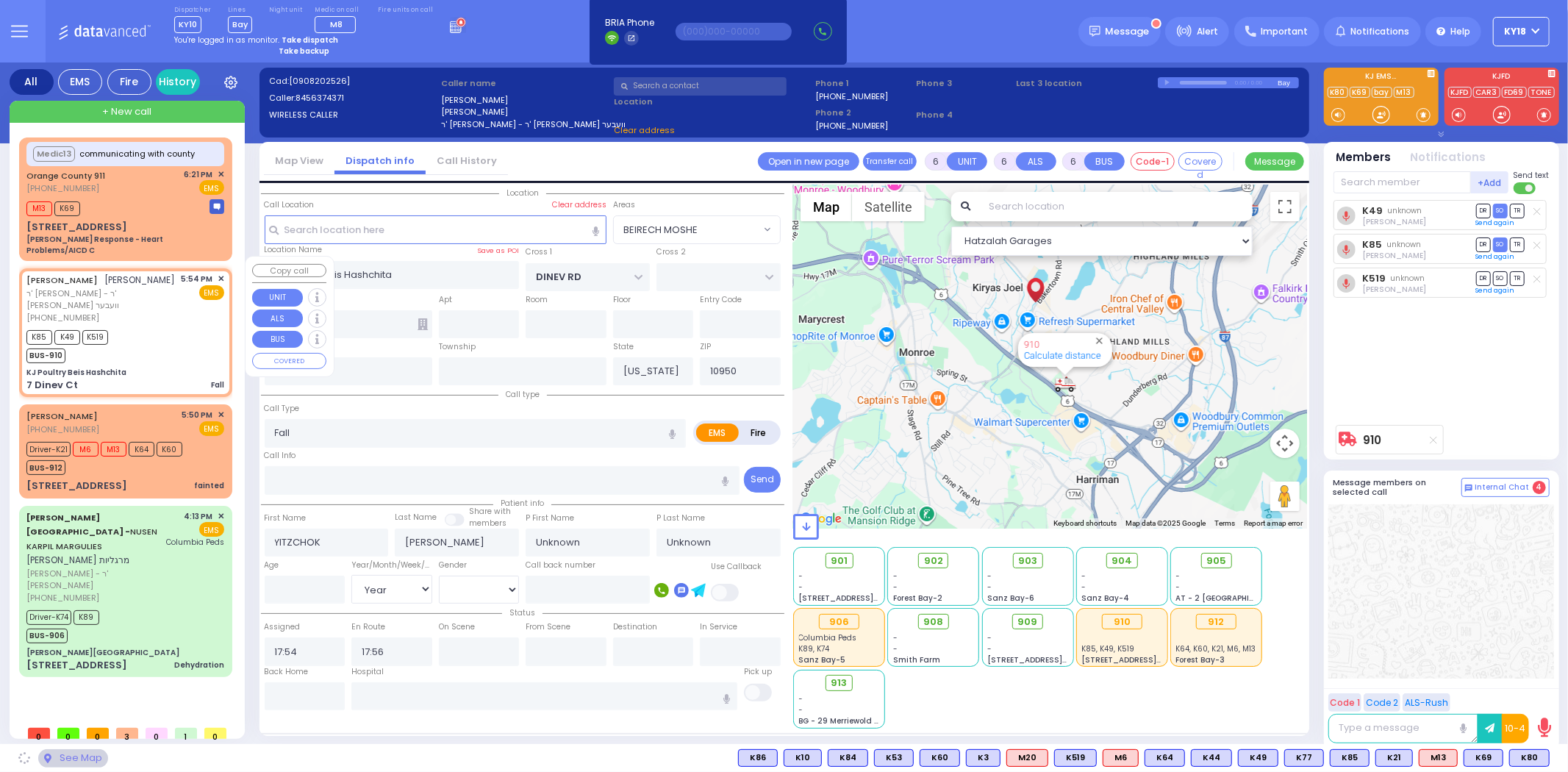
select select "BEIRECH MOSHE"
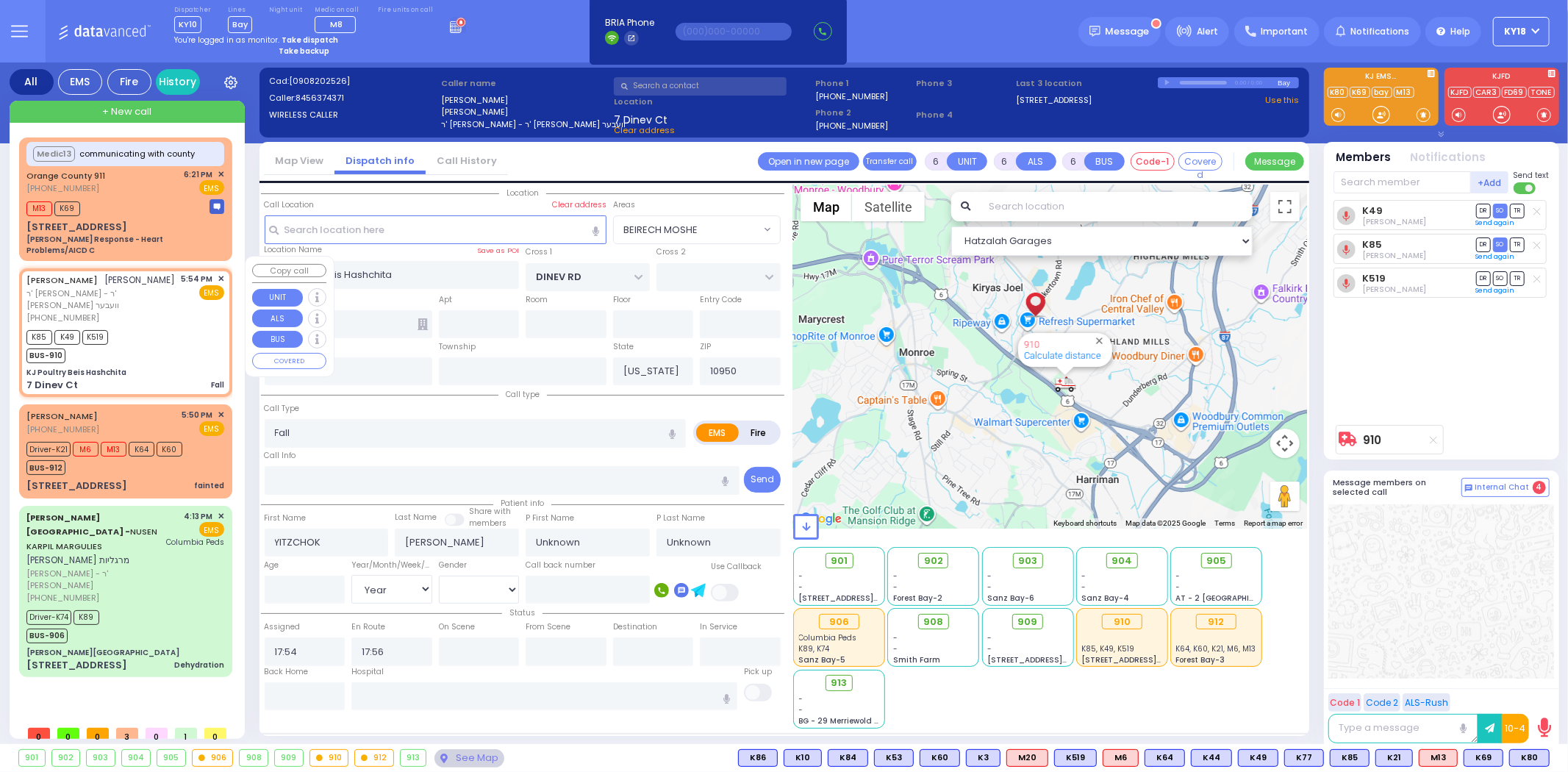
select select
radio input "true"
select select "Year"
select select "BEIRECH MOSHE"
select select "Hatzalah Garages"
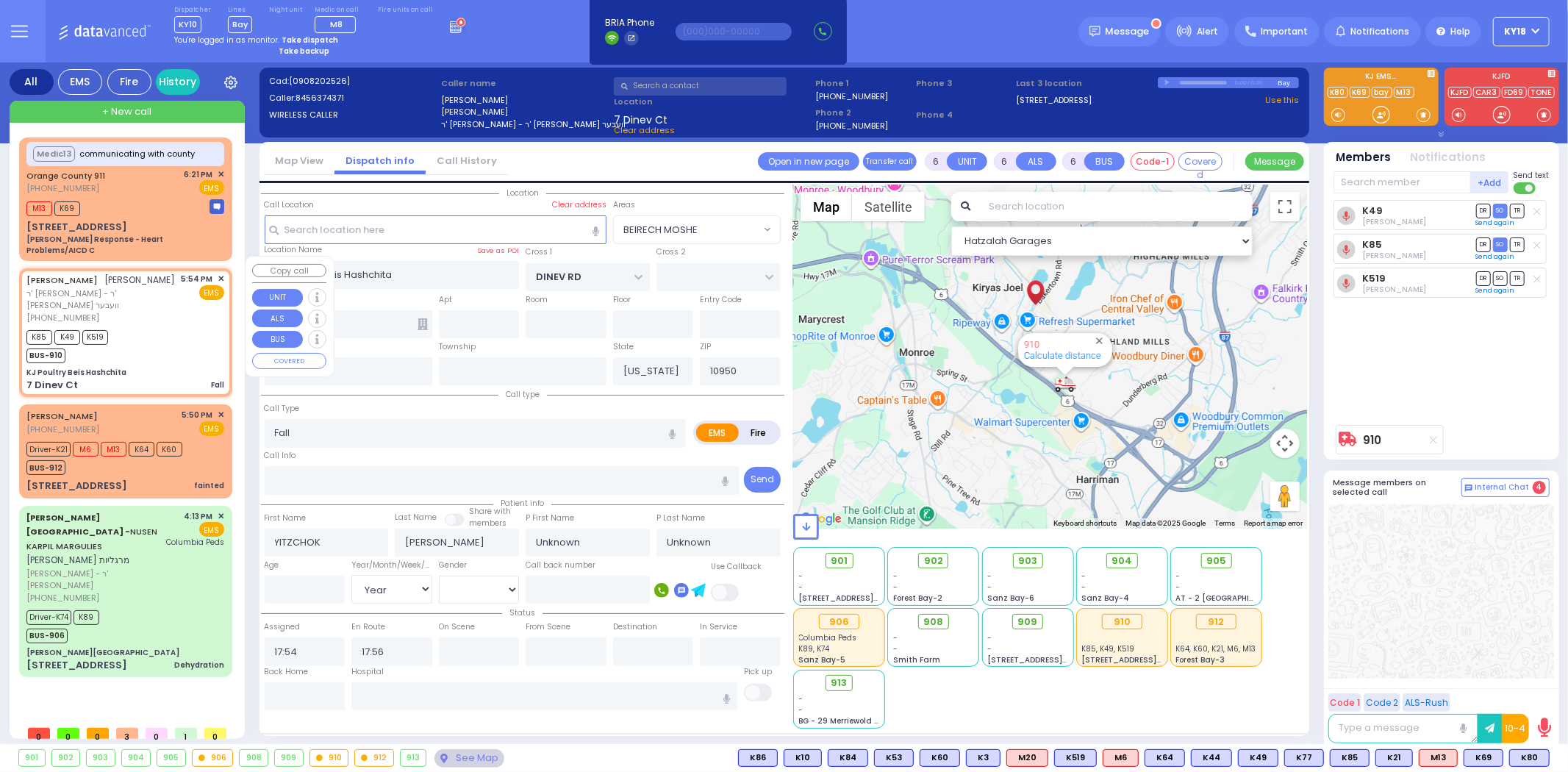
select select
radio input "true"
select select "Year"
select select "Hatzalah Garages"
select select "BEIRECH MOSHE"
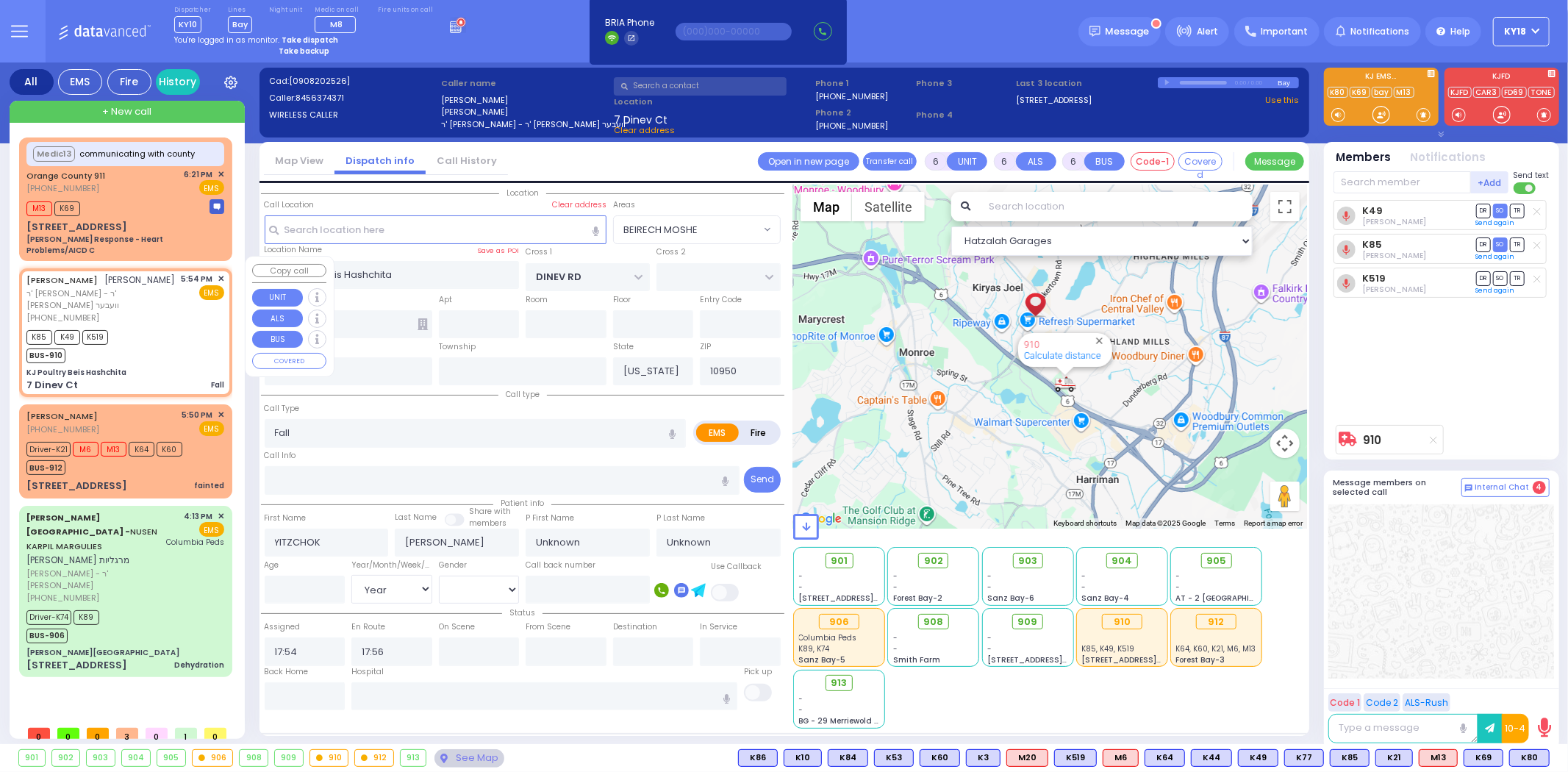
select select
radio input "true"
select select "Year"
select select "Hatzalah Garages"
select select "BEIRECH MOSHE"
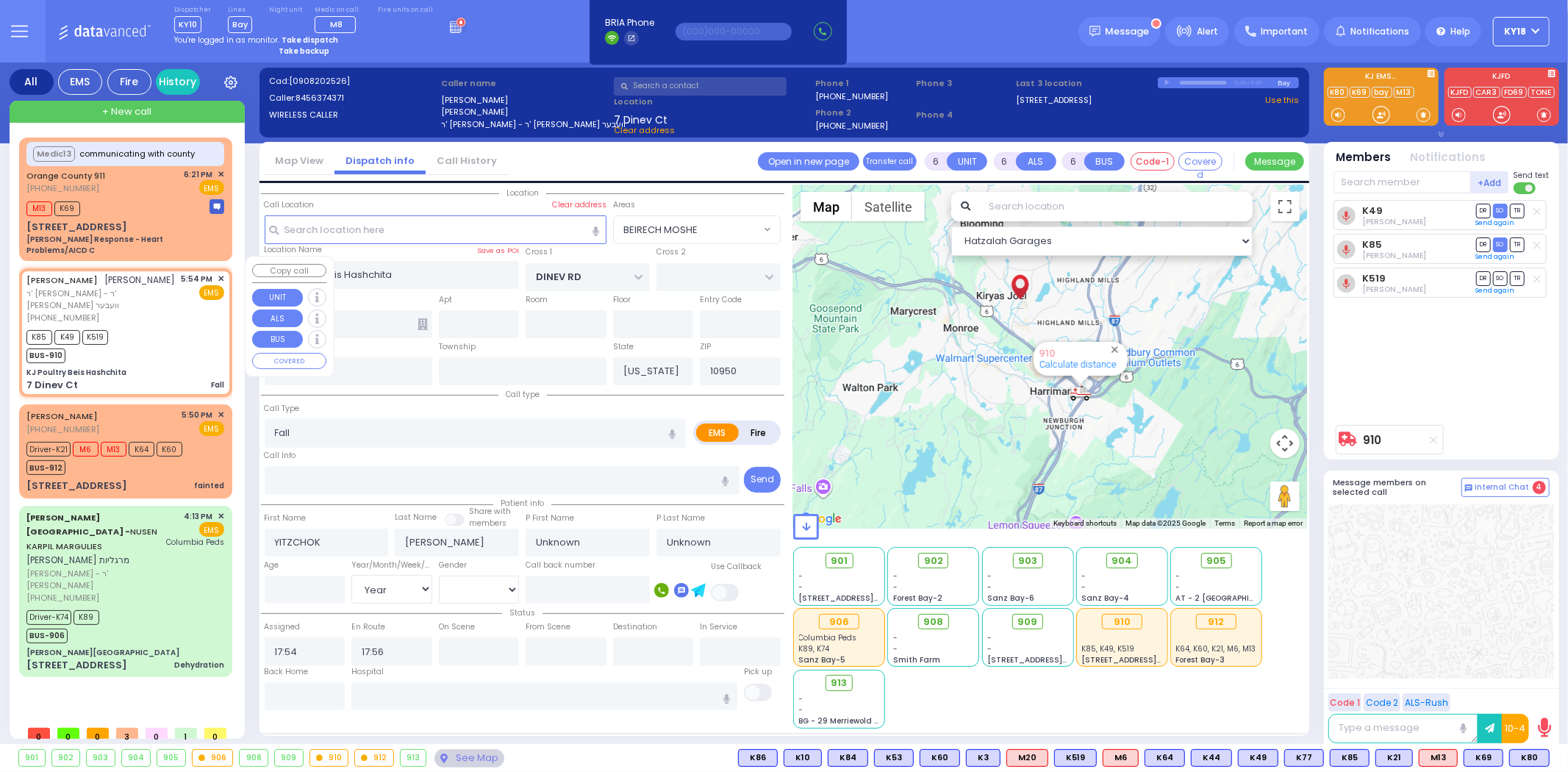
select select
radio input "true"
select select "Year"
select select "Hatzalah Garages"
select select "BEIRECH MOSHE"
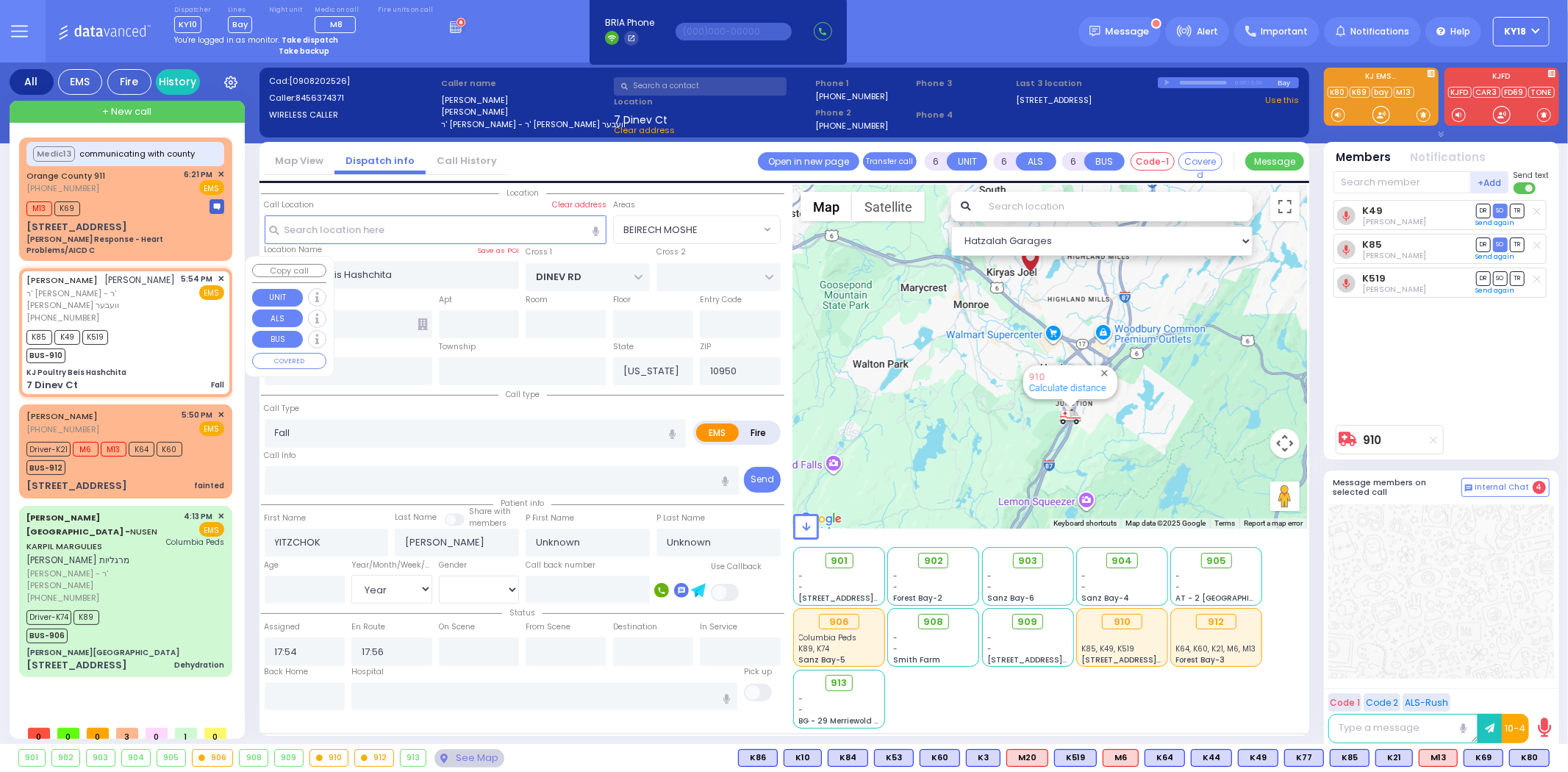
select select
radio input "true"
select select "Year"
select select "Hatzalah Garages"
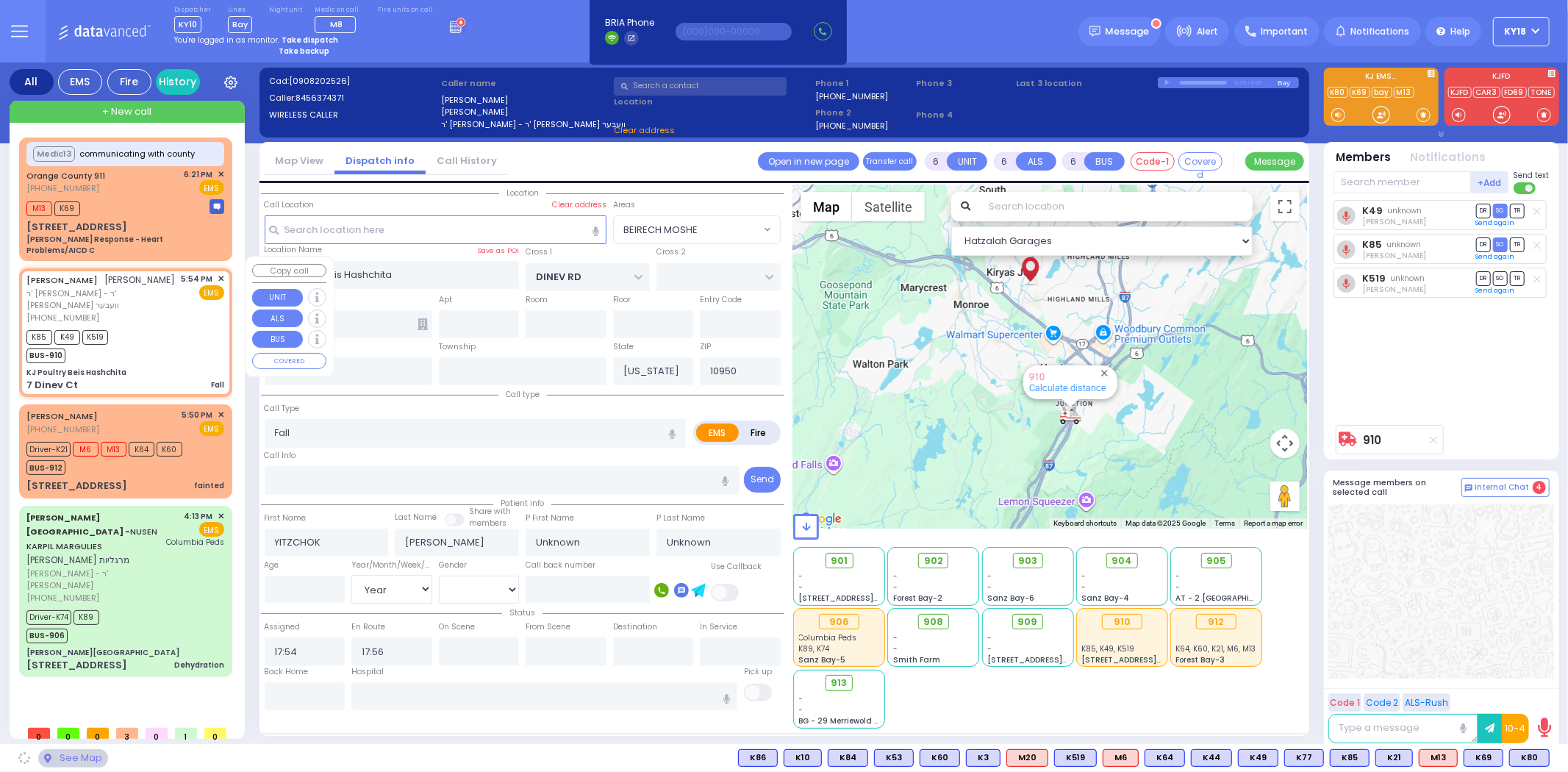
select select "BEIRECH MOSHE"
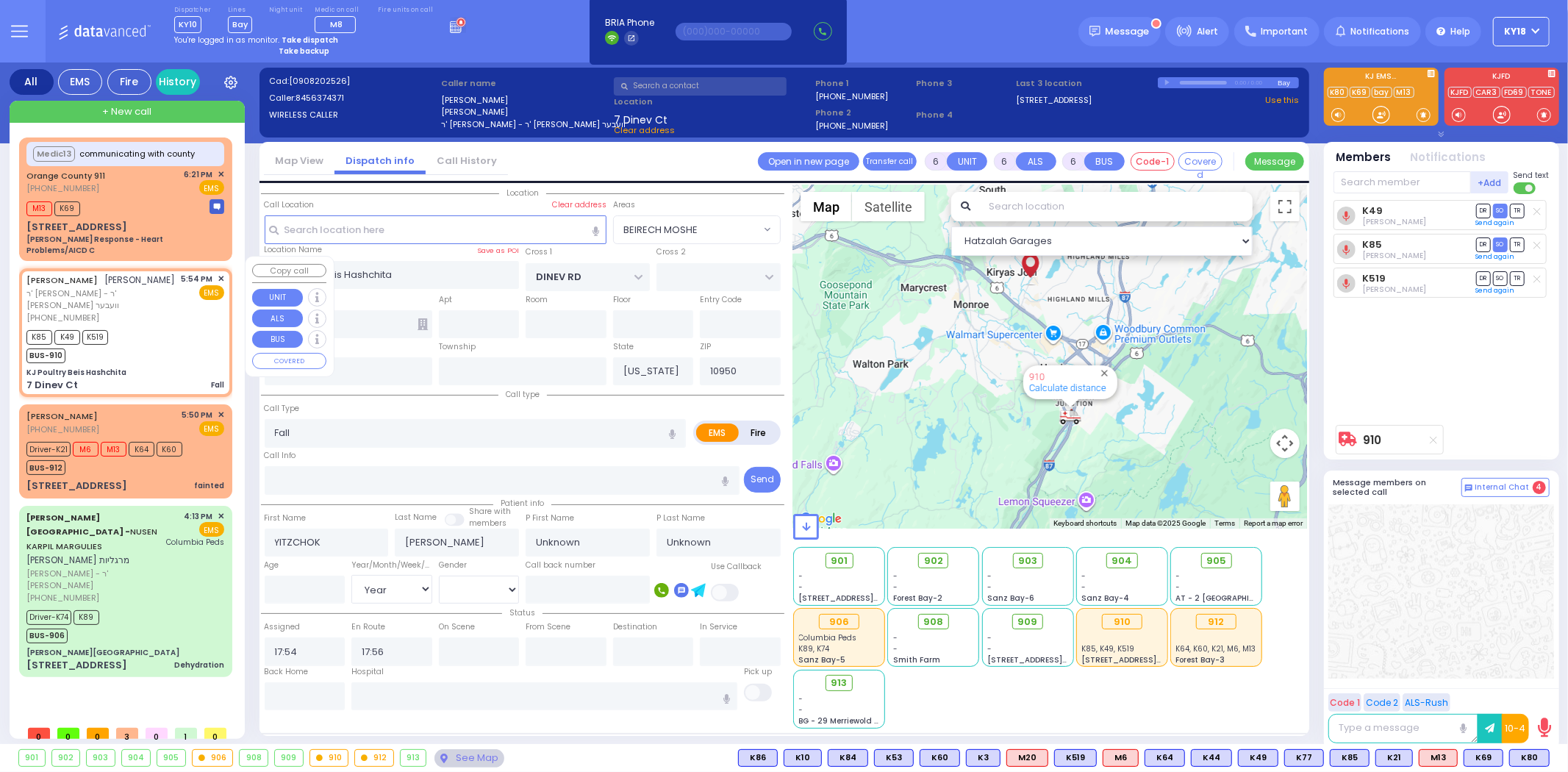
select select
radio input "true"
select select "Year"
select select "Hatzalah Garages"
select select "BEIRECH MOSHE"
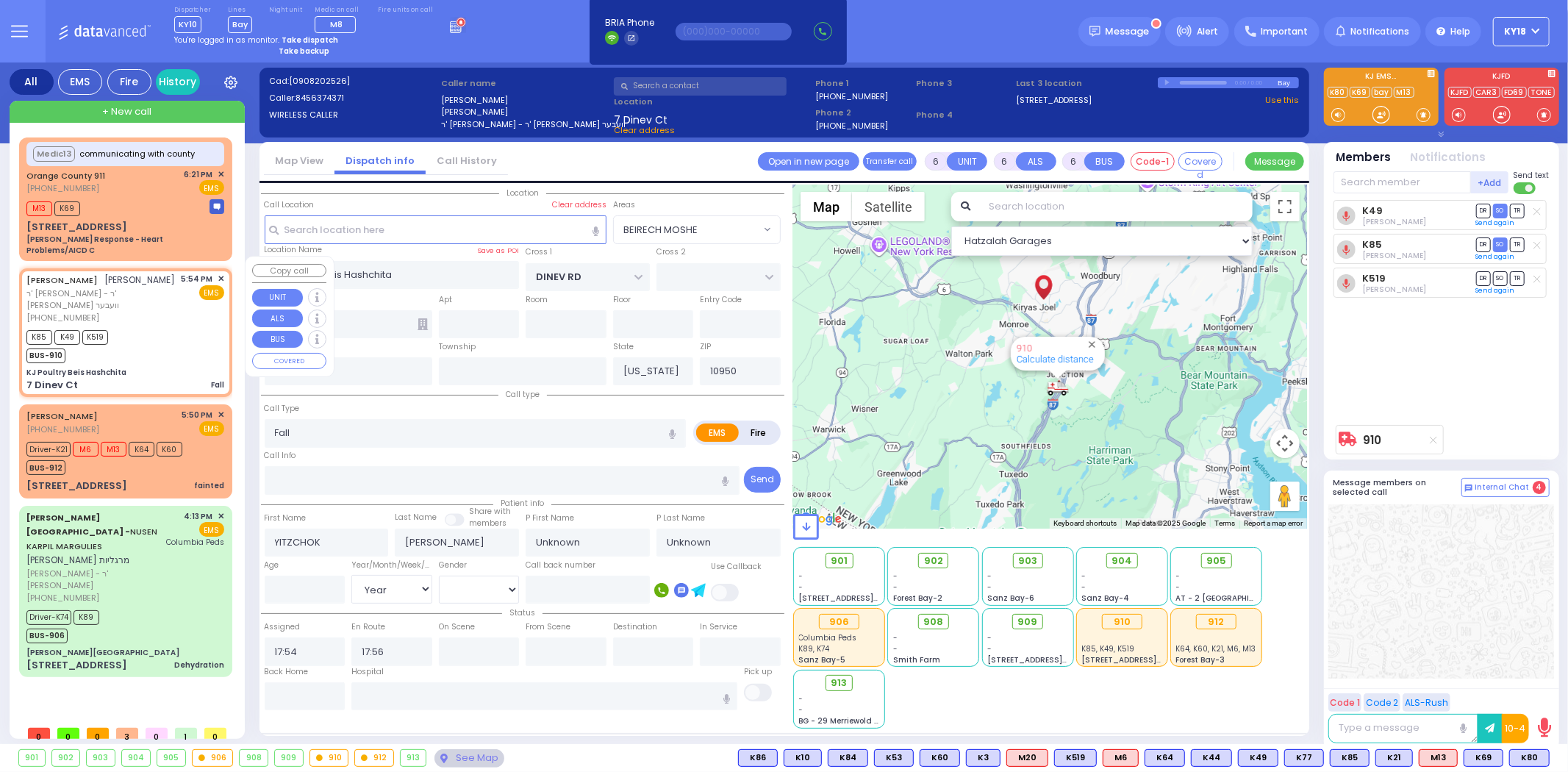
select select
radio input "true"
select select "Year"
select select "Hatzalah Garages"
select select "BEIRECH MOSHE"
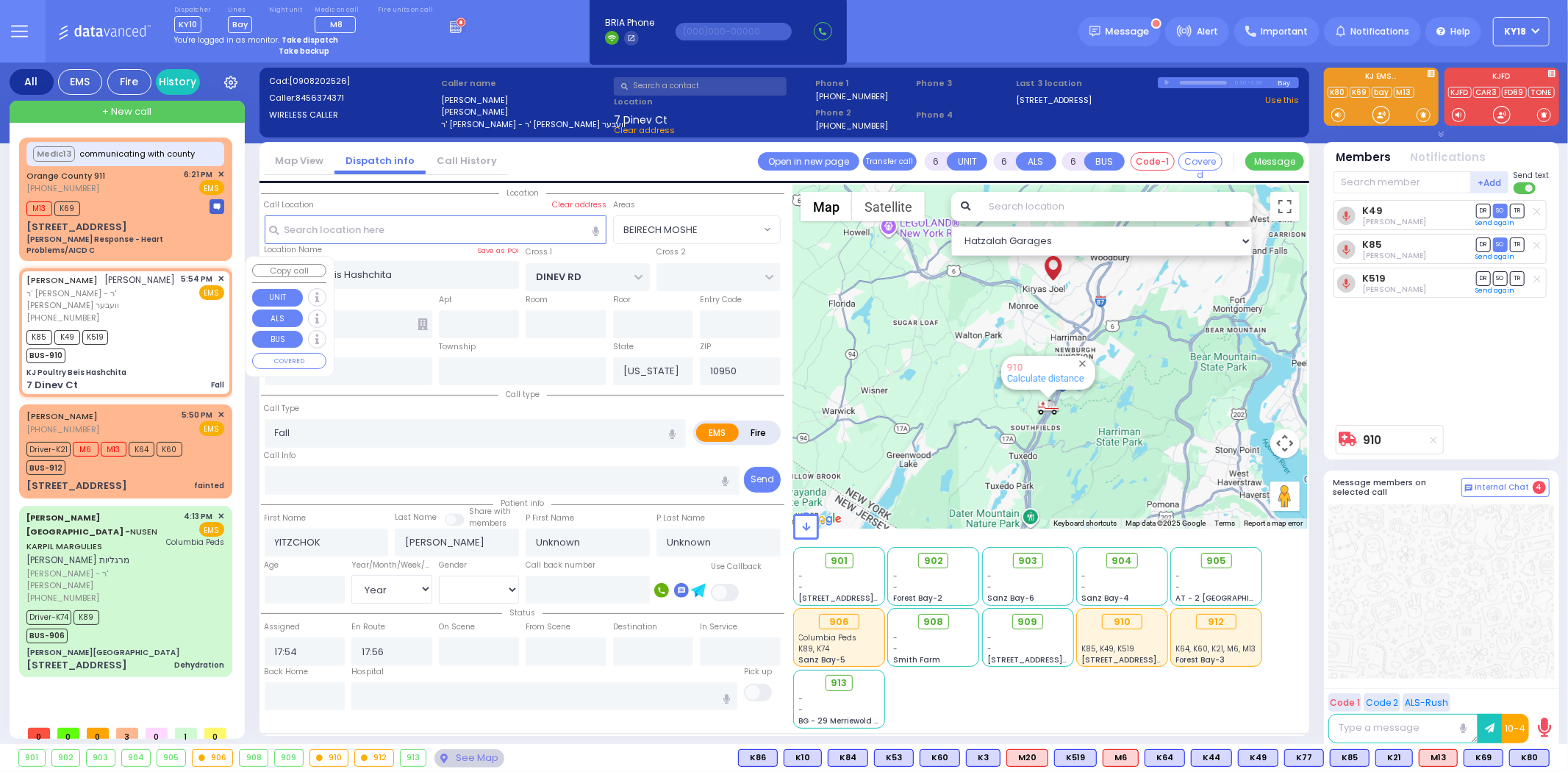
select select
radio input "true"
select select "Year"
select select "Hatzalah Garages"
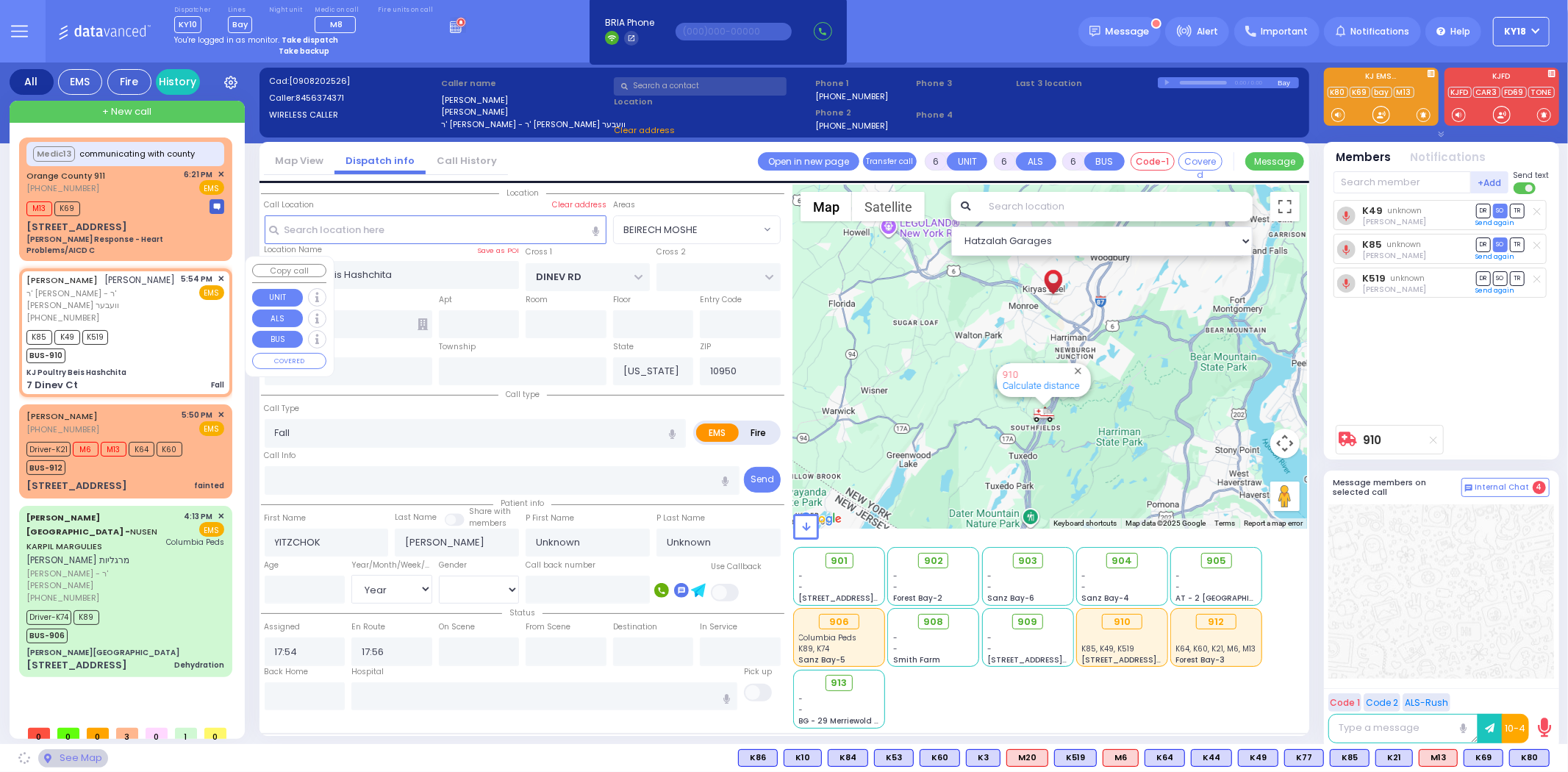
select select
radio input "true"
select select "Year"
select select "Hatzalah Garages"
select select "BEIRECH MOSHE"
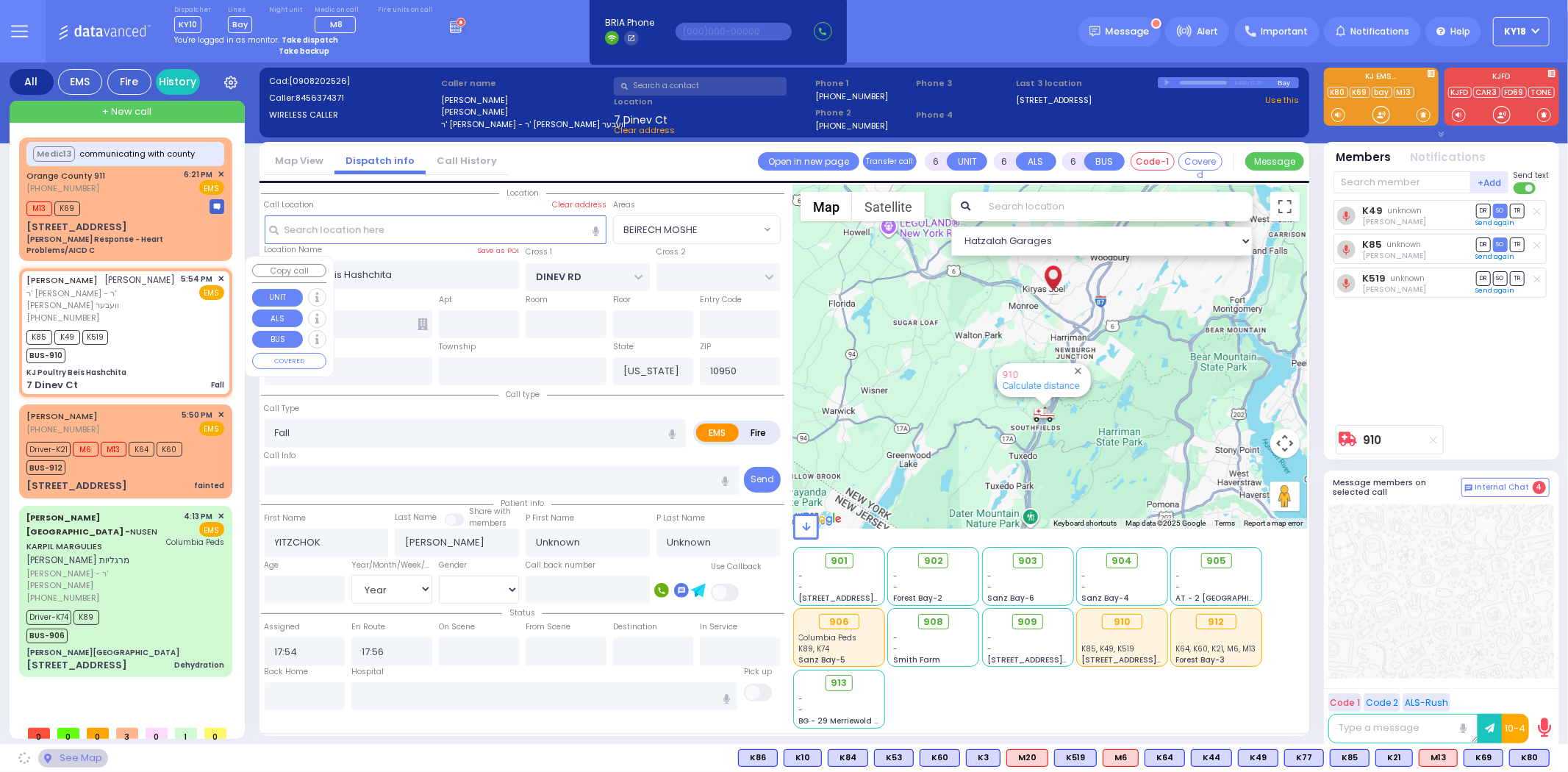
select select "BEIRECH MOSHE"
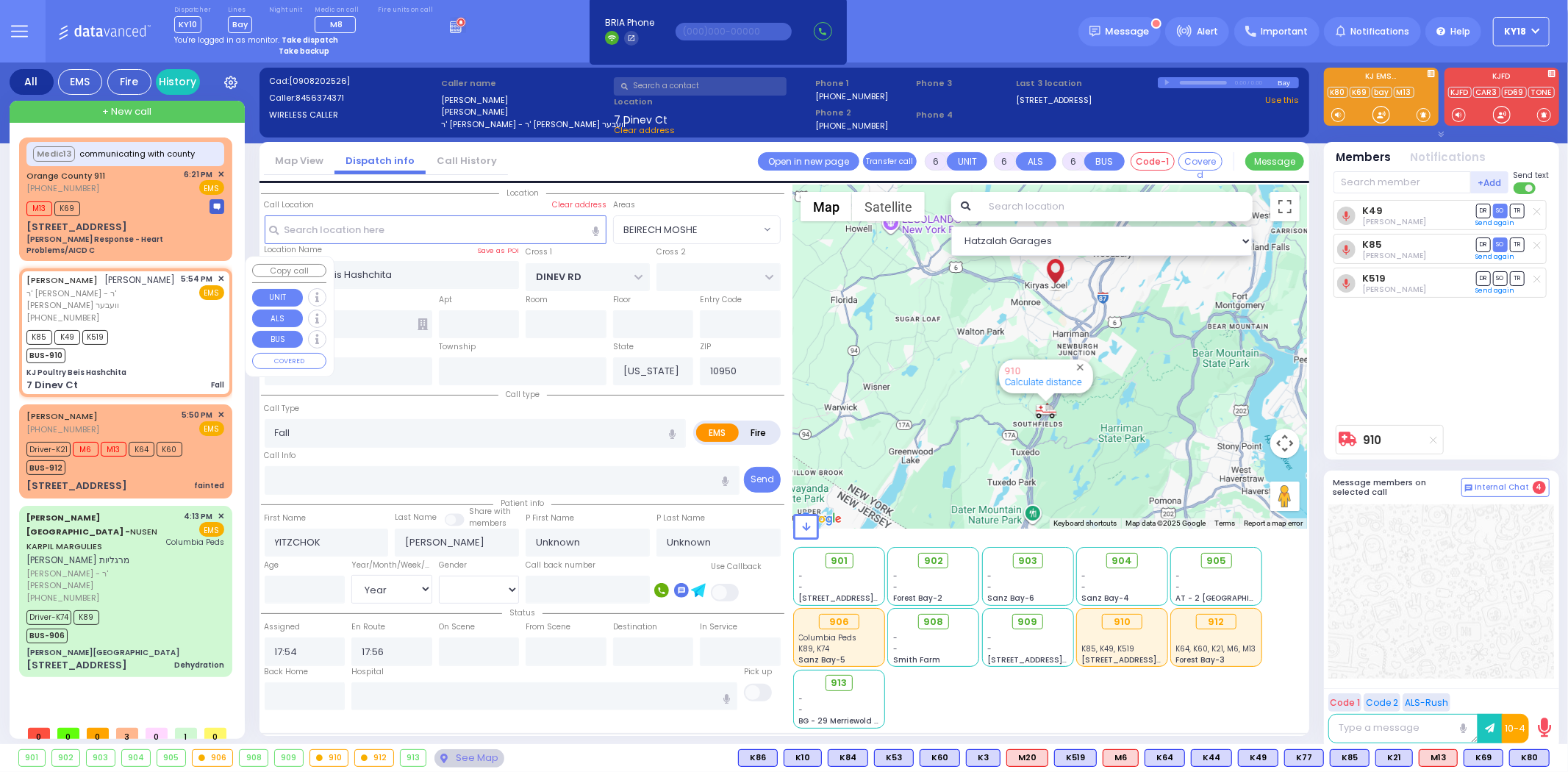
select select
radio input "true"
select select "Year"
select select "Hatzalah Garages"
select select "BEIRECH MOSHE"
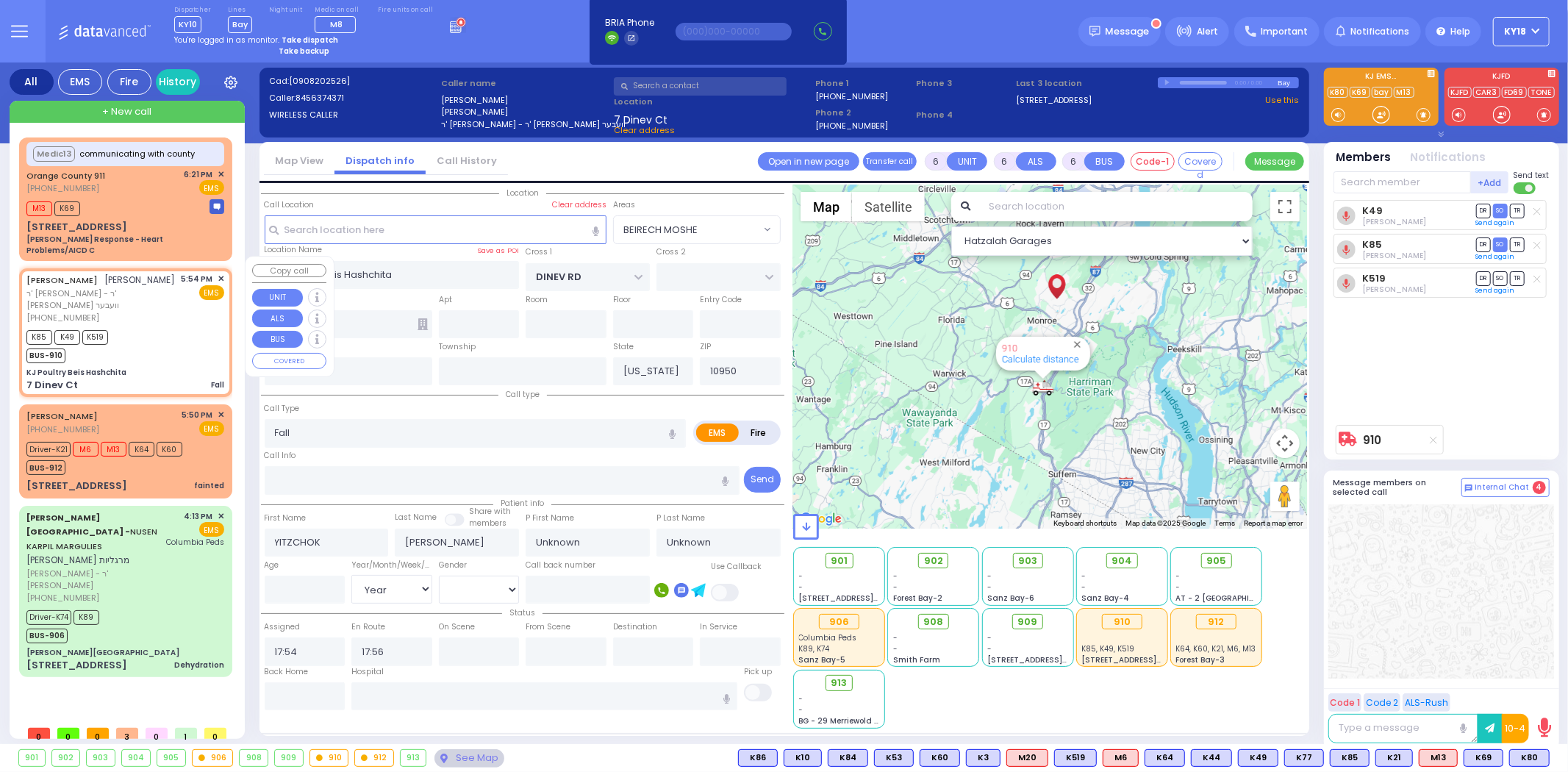
select select
radio input "true"
select select "Year"
select select "Hatzalah Garages"
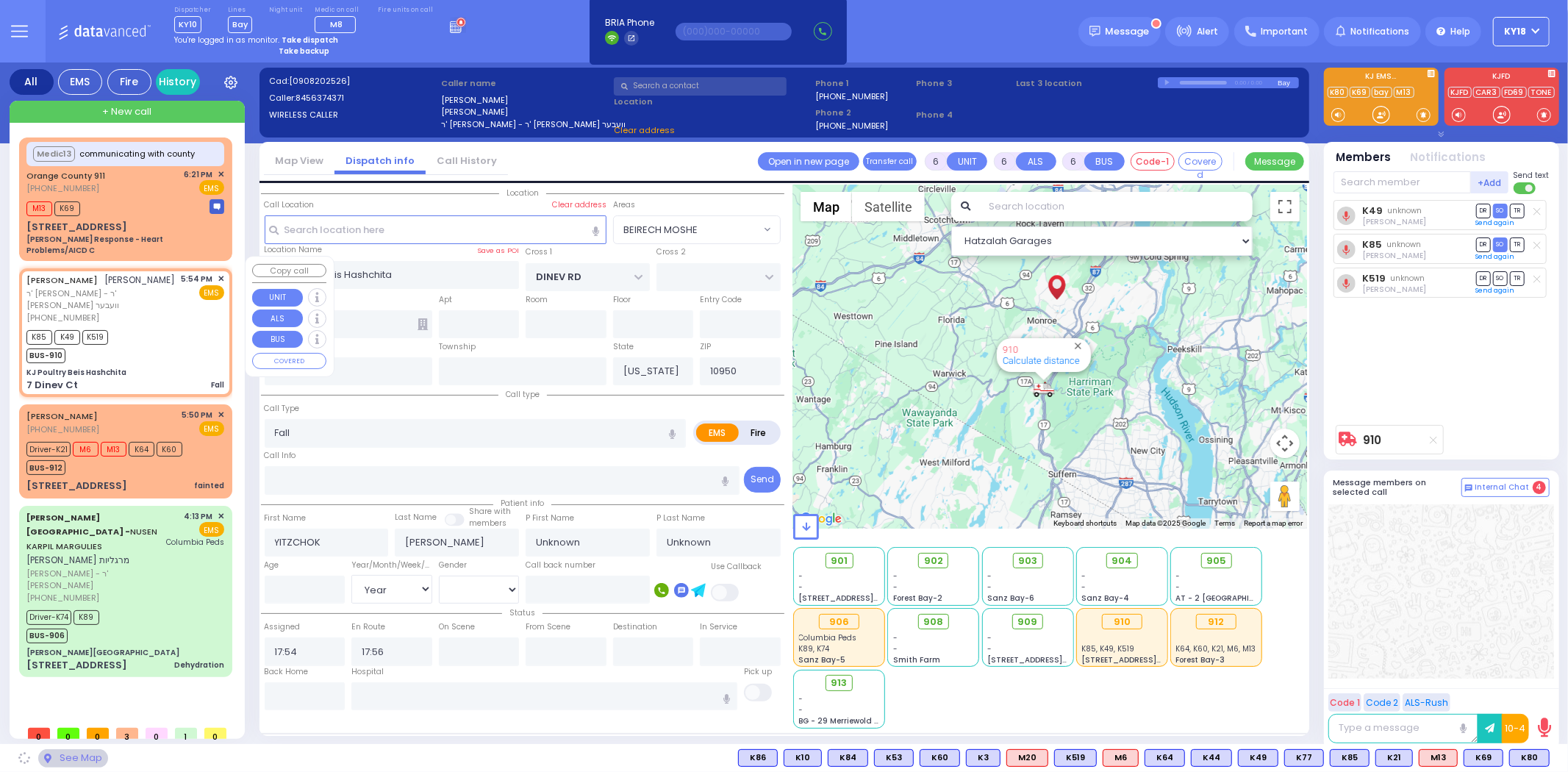
select select "BEIRECH MOSHE"
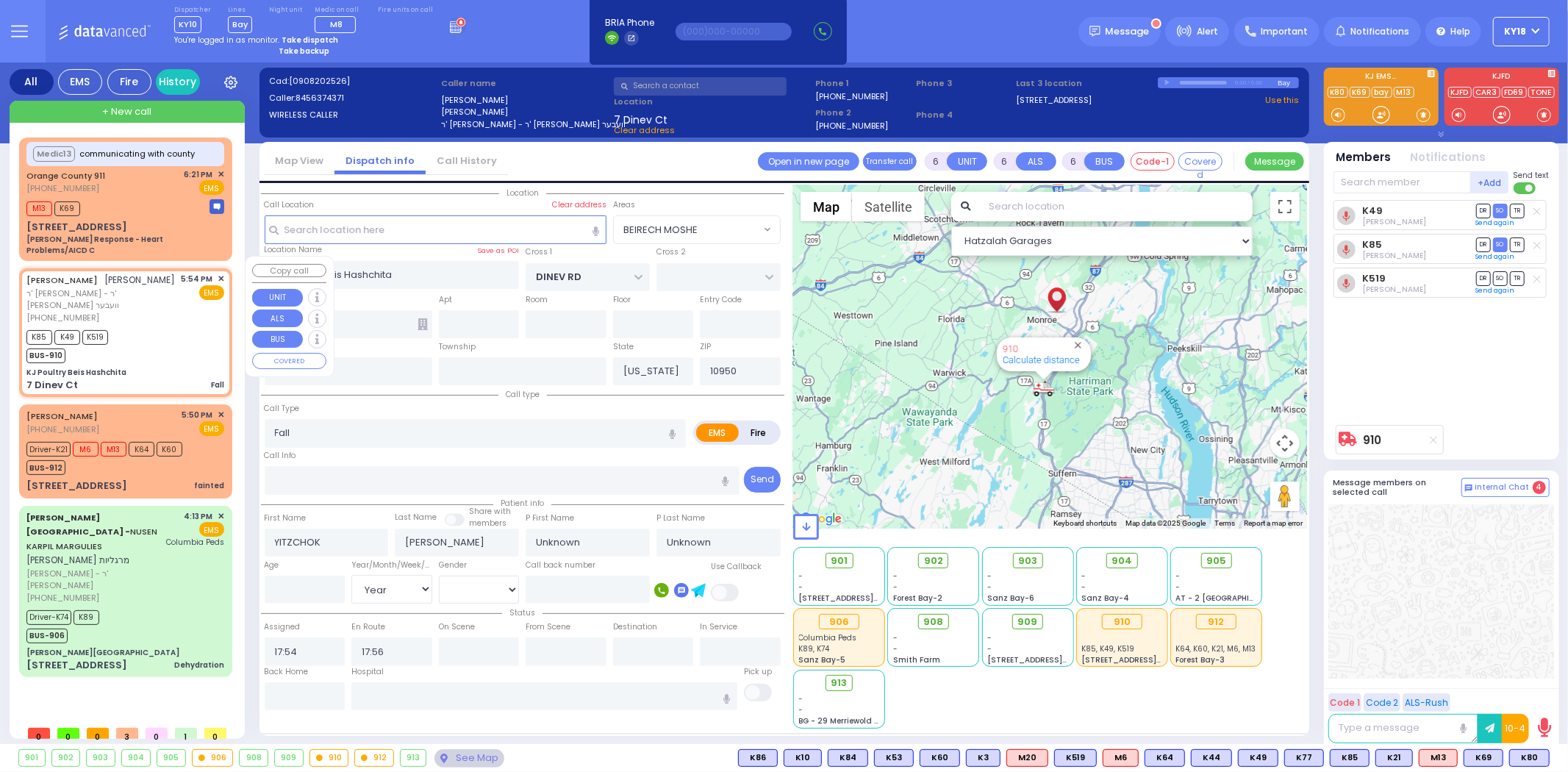
select select
radio input "true"
select select "Year"
select select "Hatzalah Garages"
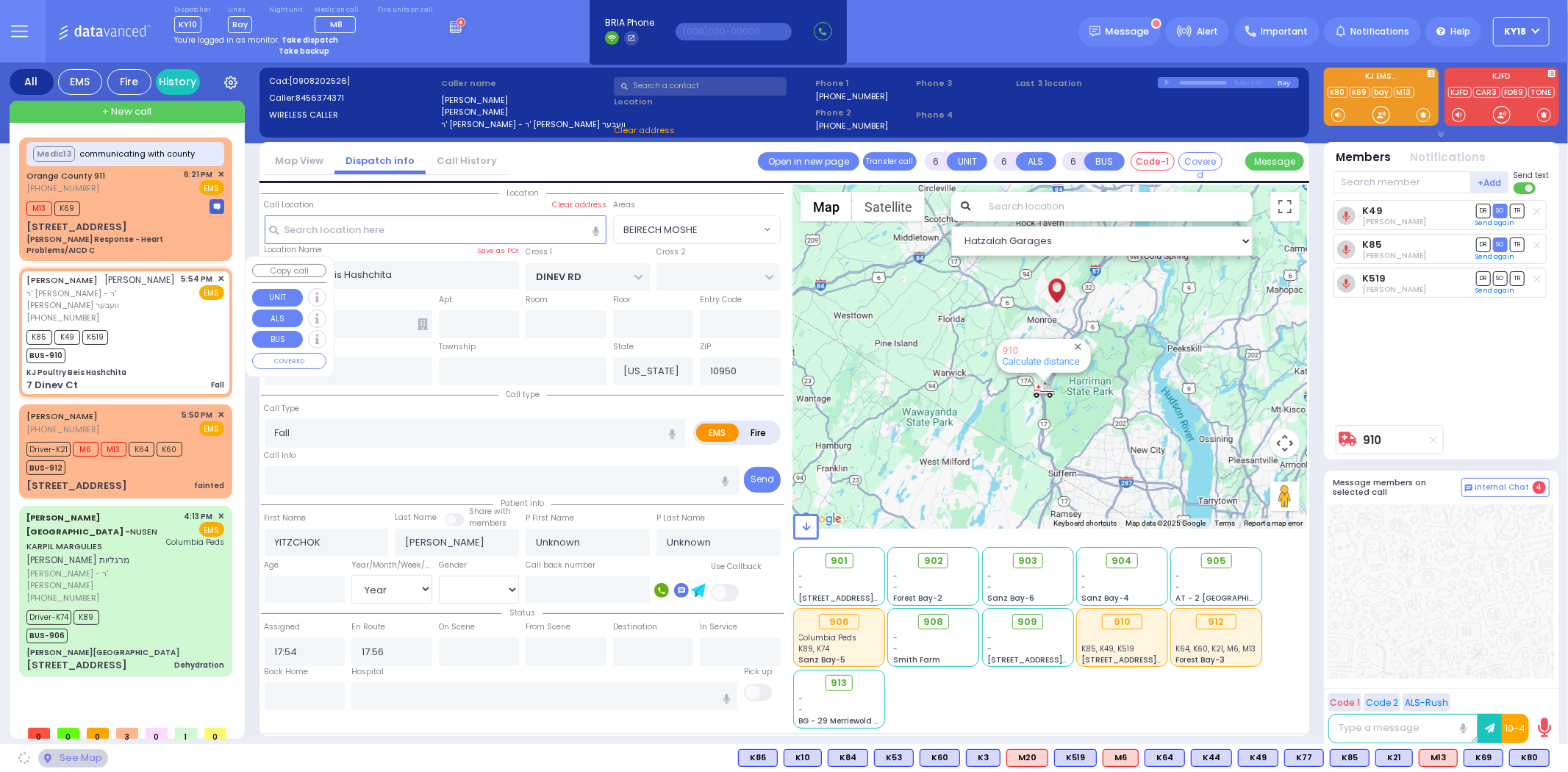
select select "BEIRECH MOSHE"
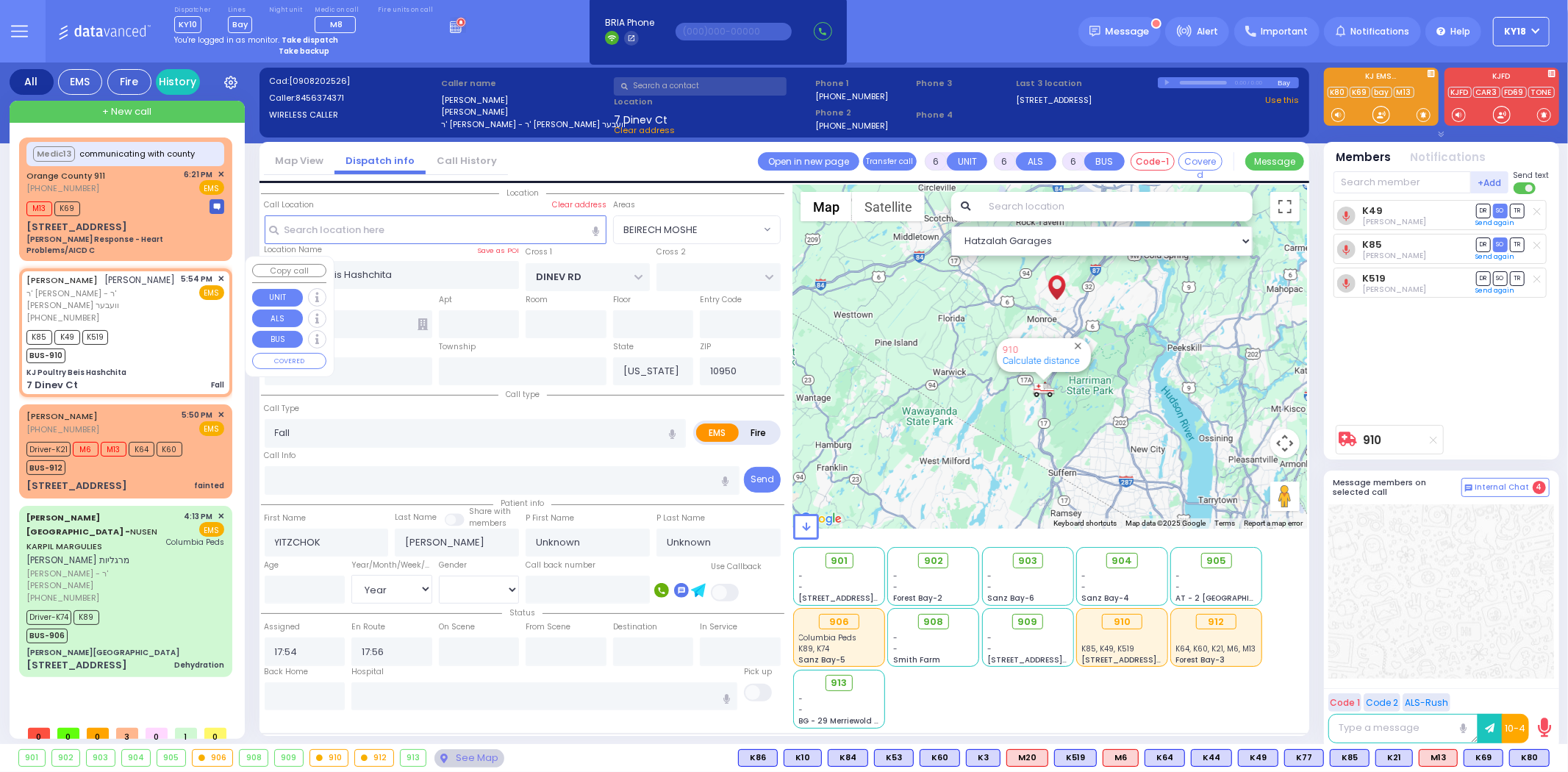
select select
radio input "true"
select select "Year"
select select "Hatzalah Garages"
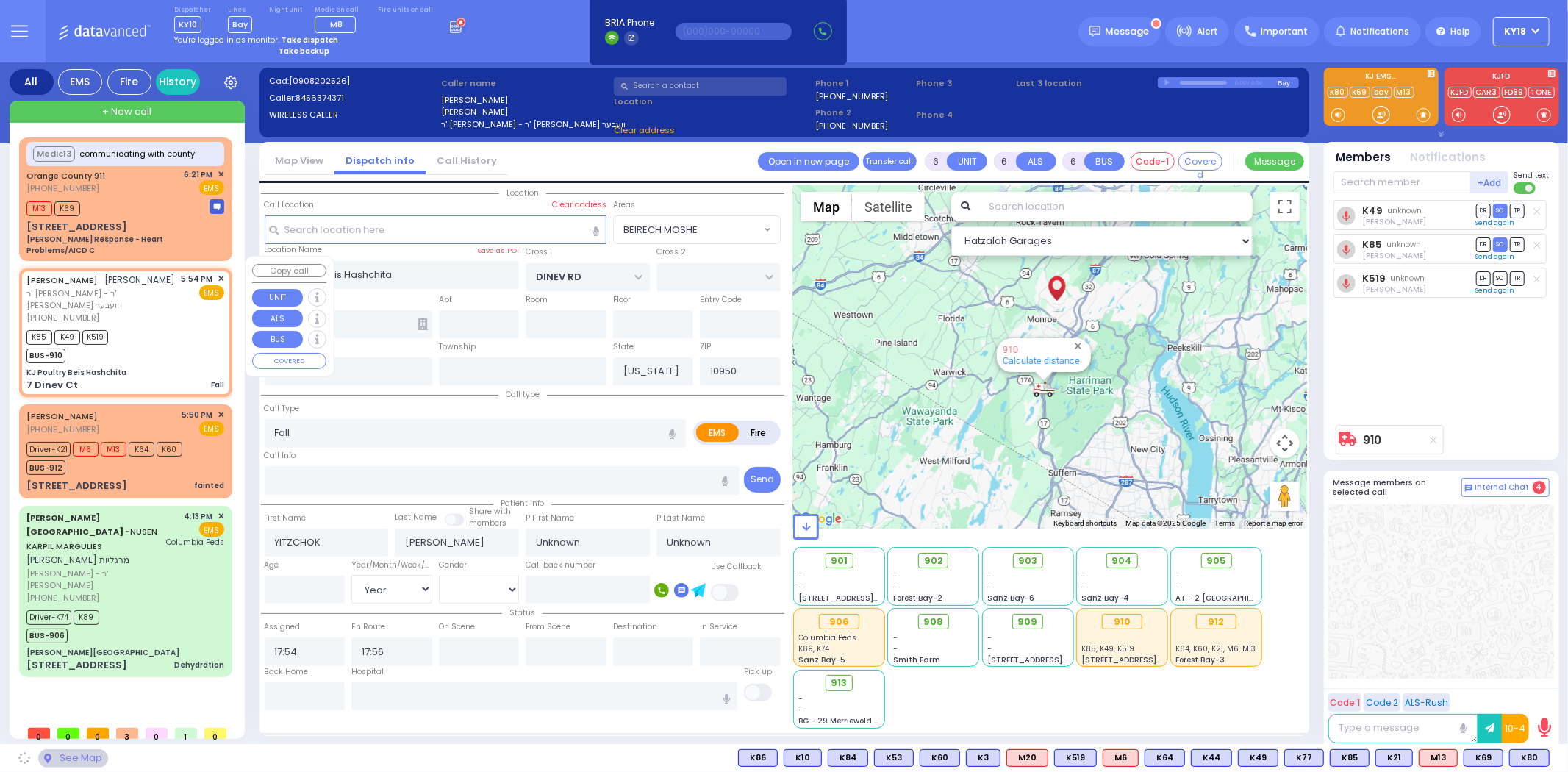
select select "BEIRECH MOSHE"
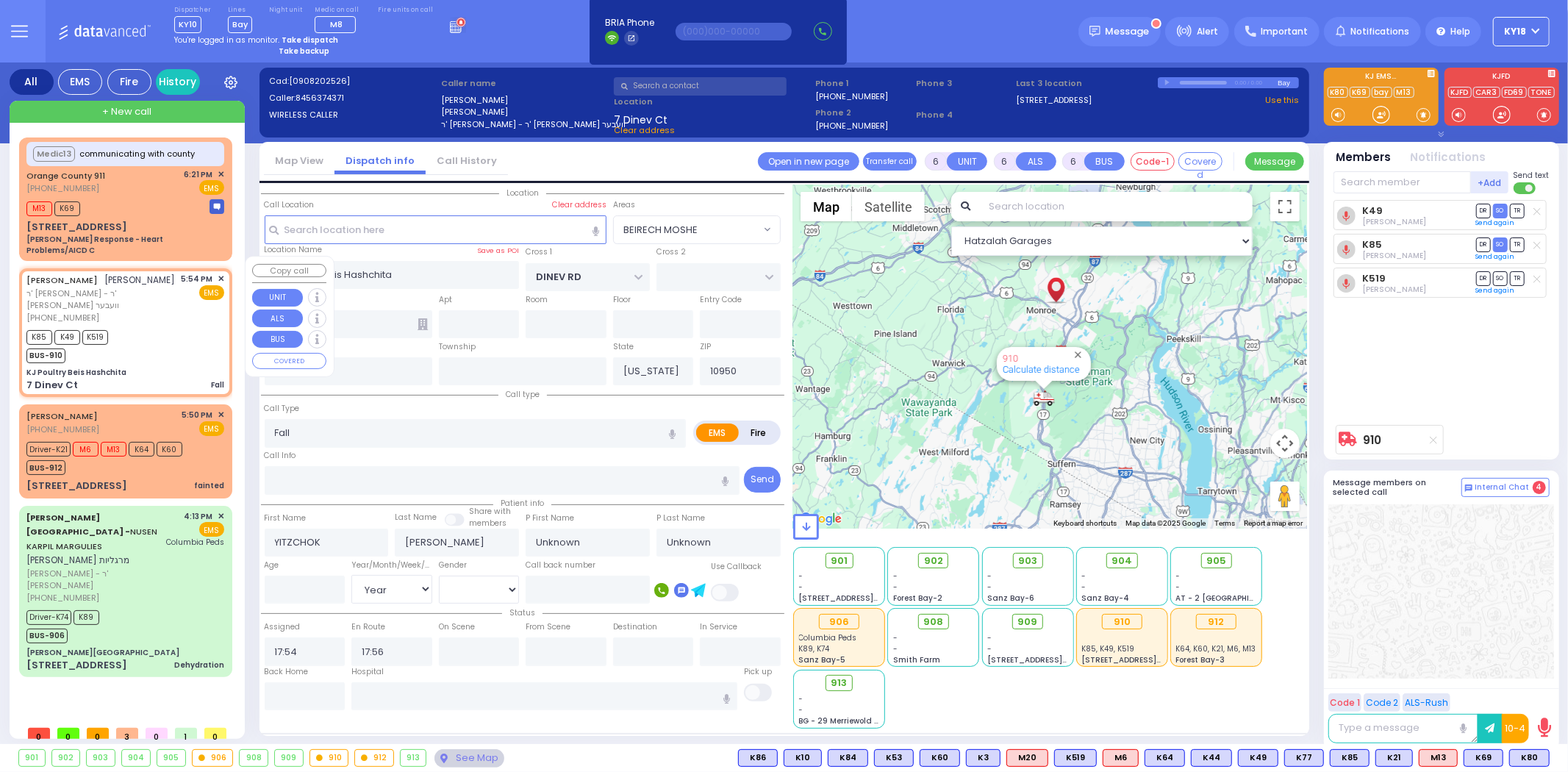
select select
radio input "true"
select select "Year"
select select "BEIRECH MOSHE"
select select "Hatzalah Garages"
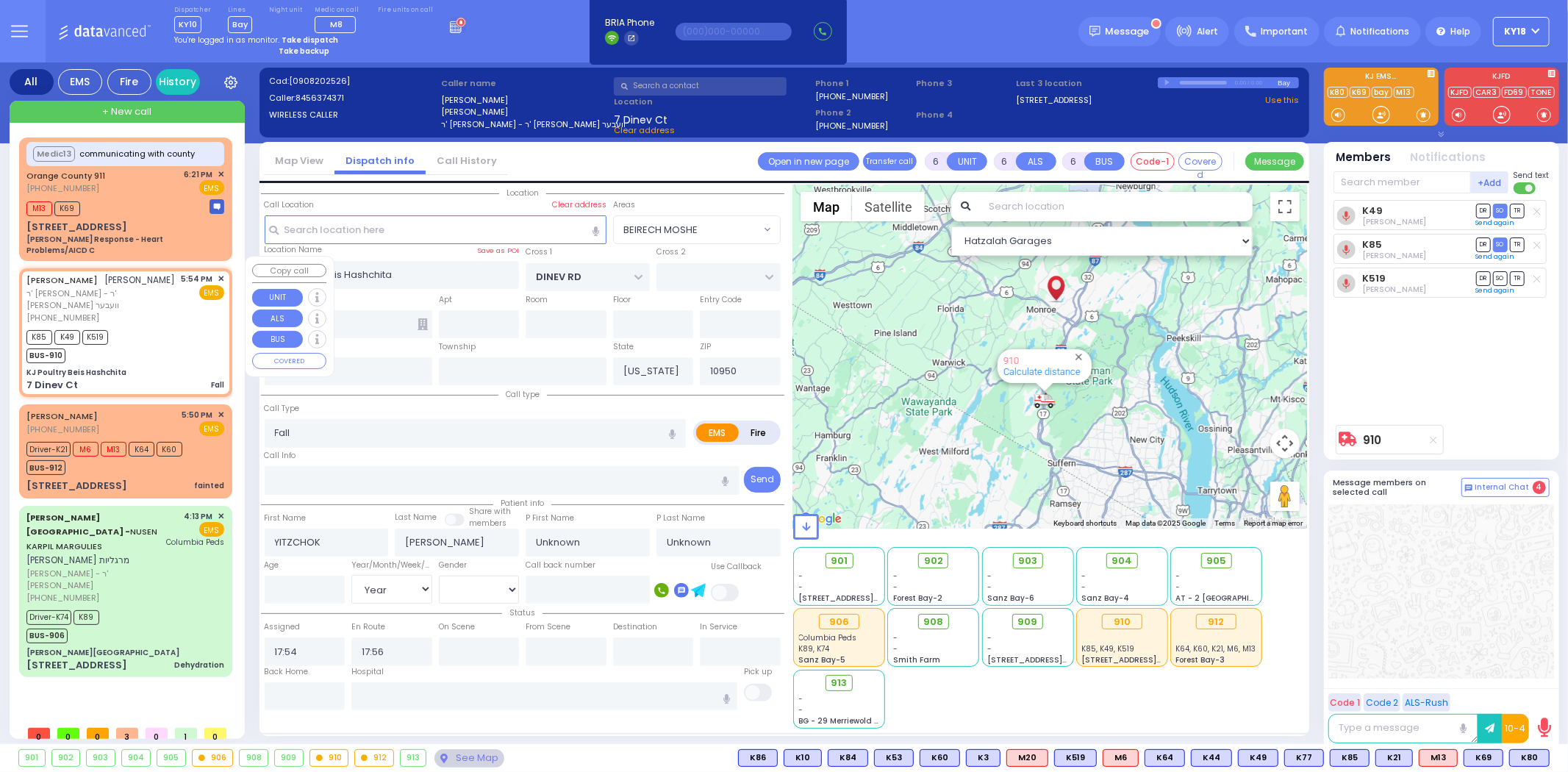
select select
radio input "true"
select select "Year"
select select "Hatzalah Garages"
select select "BEIRECH MOSHE"
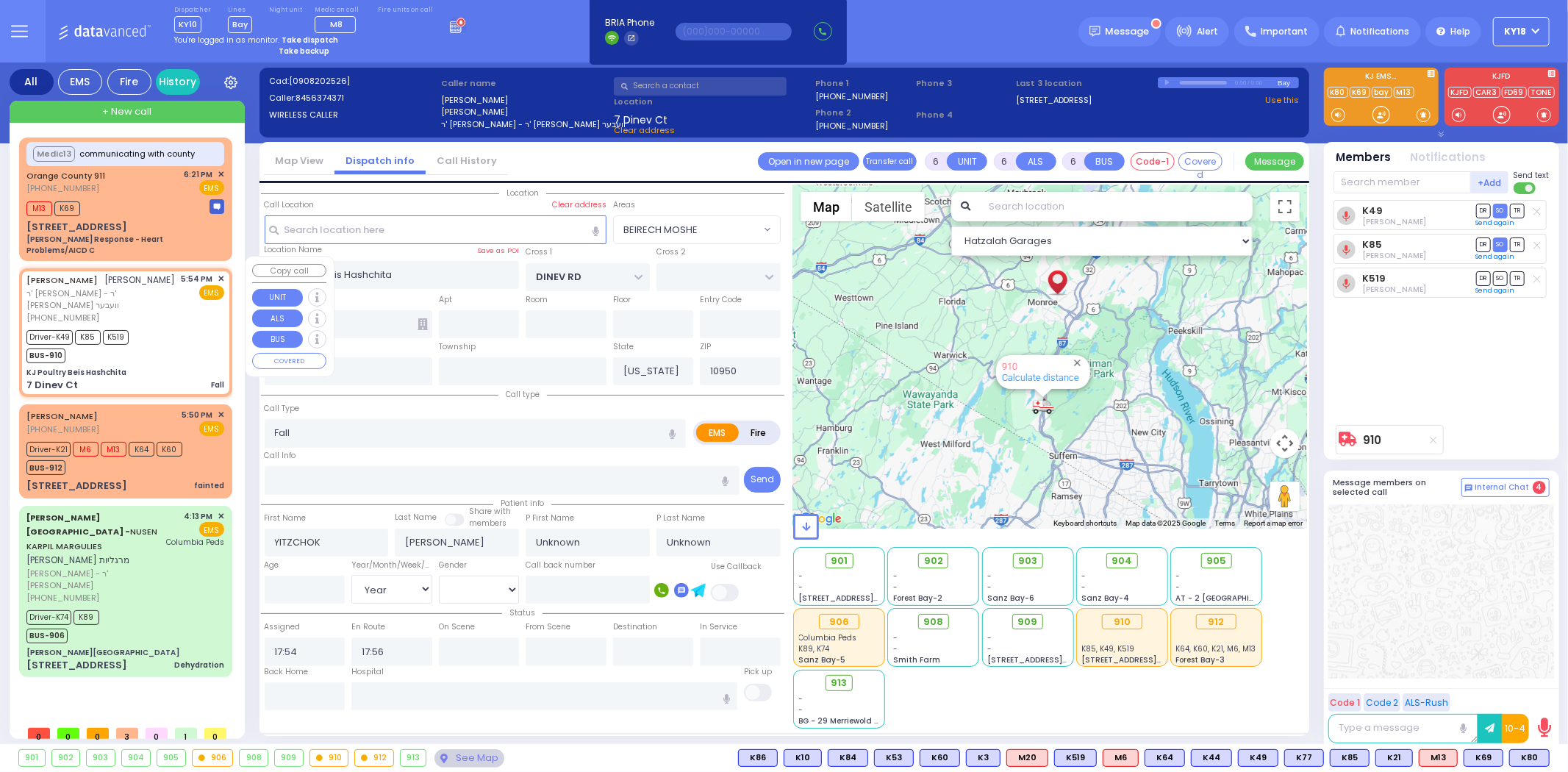
select select
radio input "true"
select select "Year"
select select "Hatzalah Garages"
select select
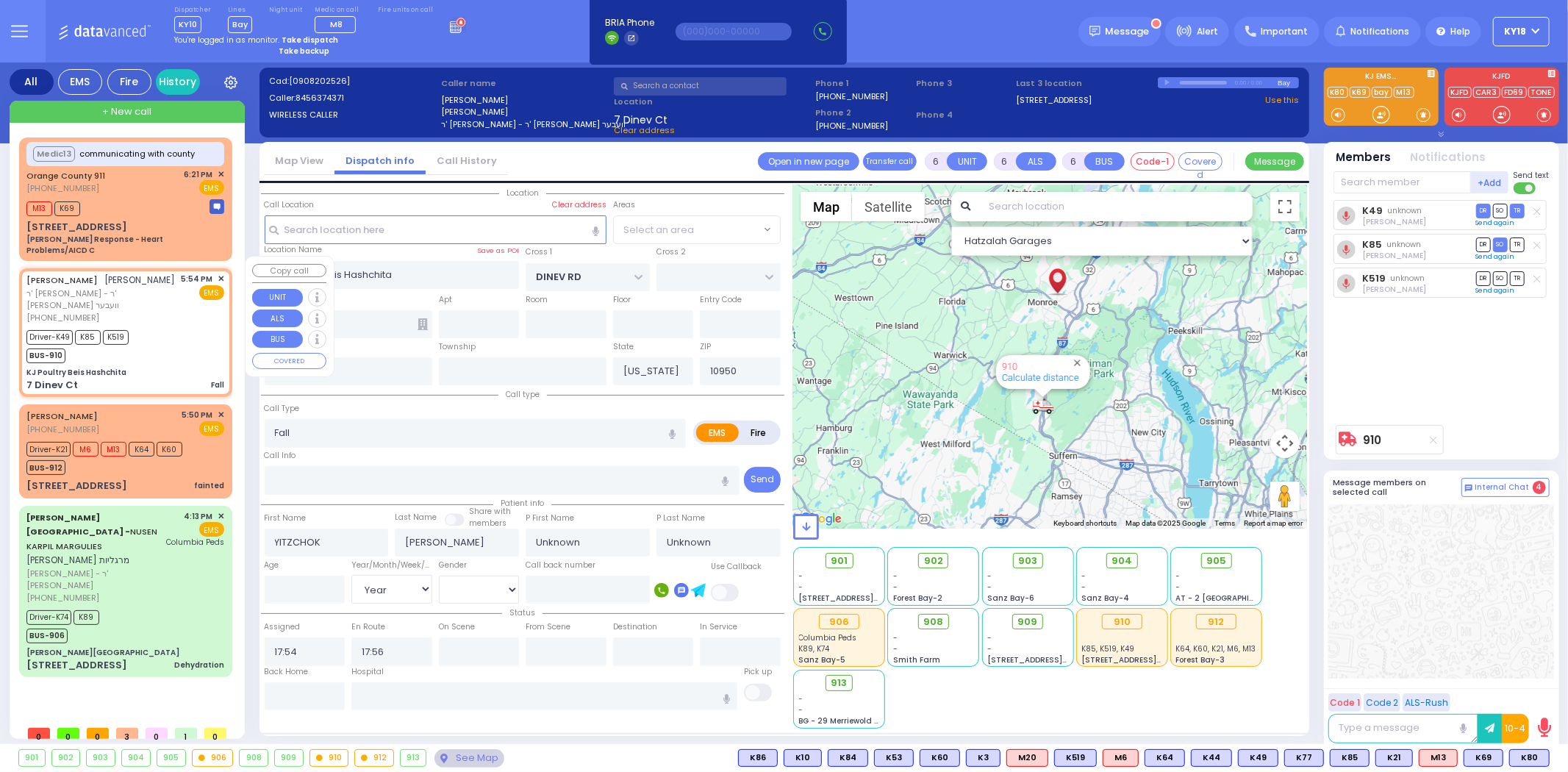
radio input "true"
select select "Year"
